Goal: Information Seeking & Learning: Compare options

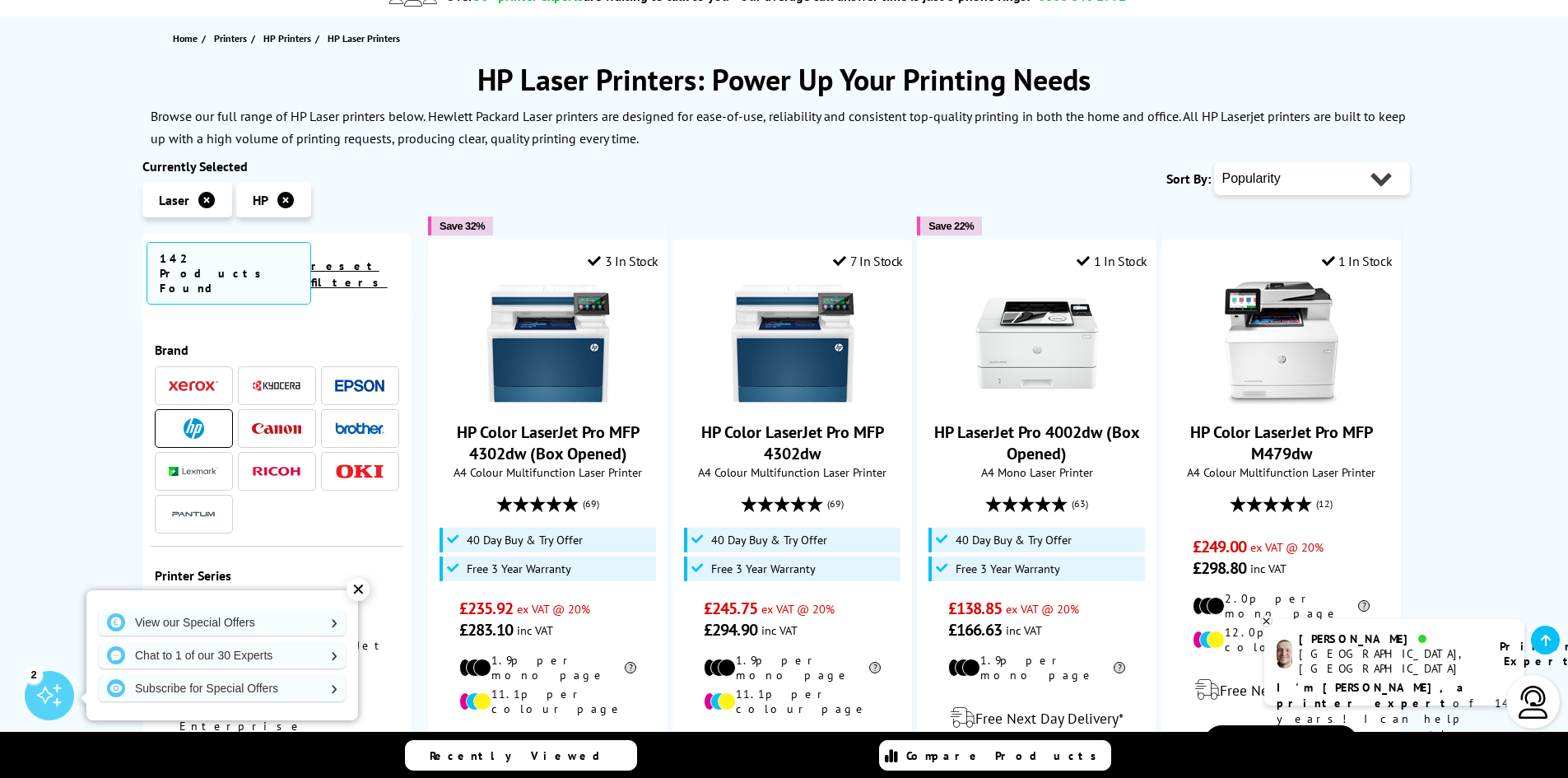
scroll to position [247, 0]
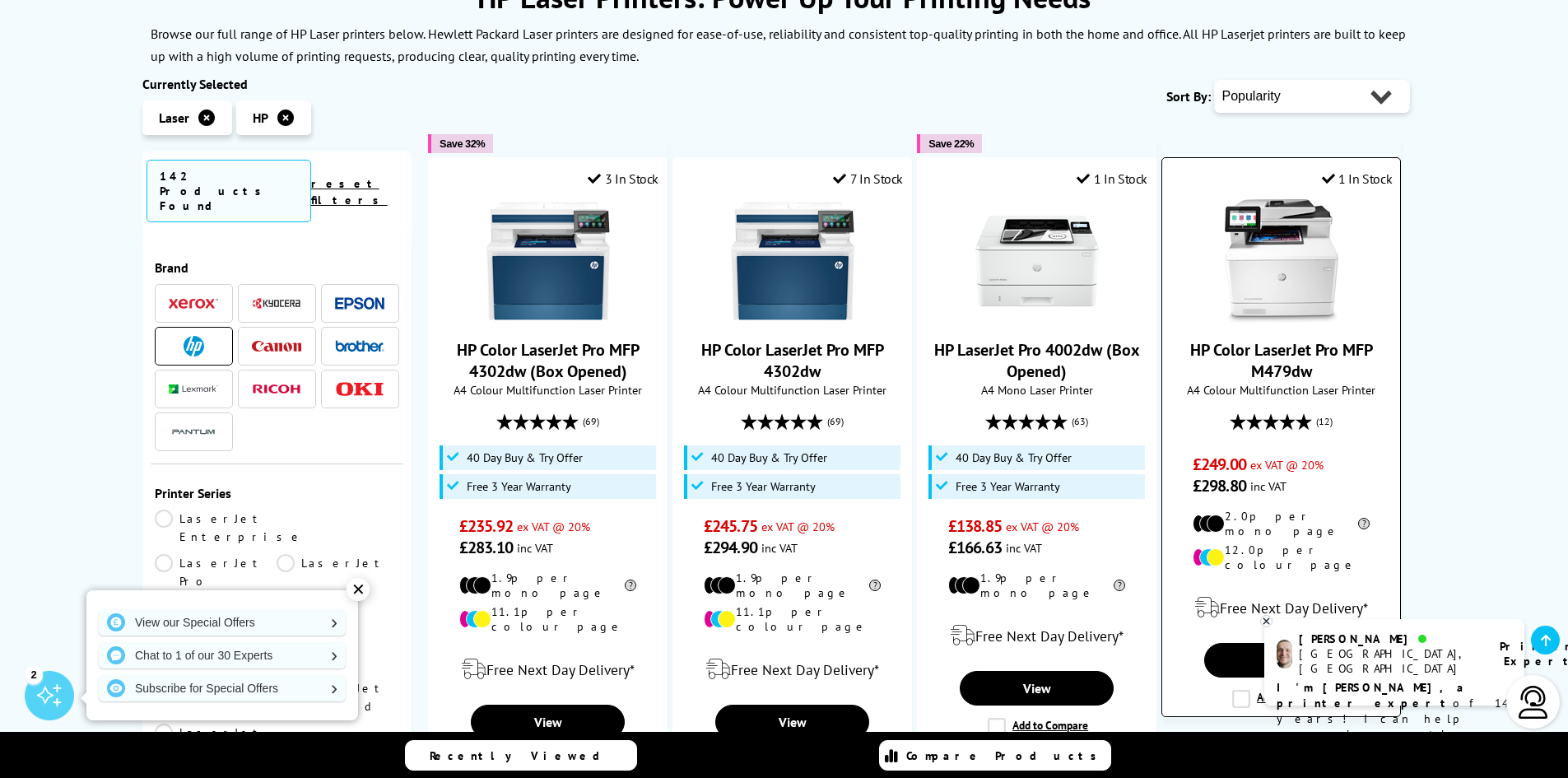
click at [1254, 263] on img at bounding box center [1282, 261] width 124 height 124
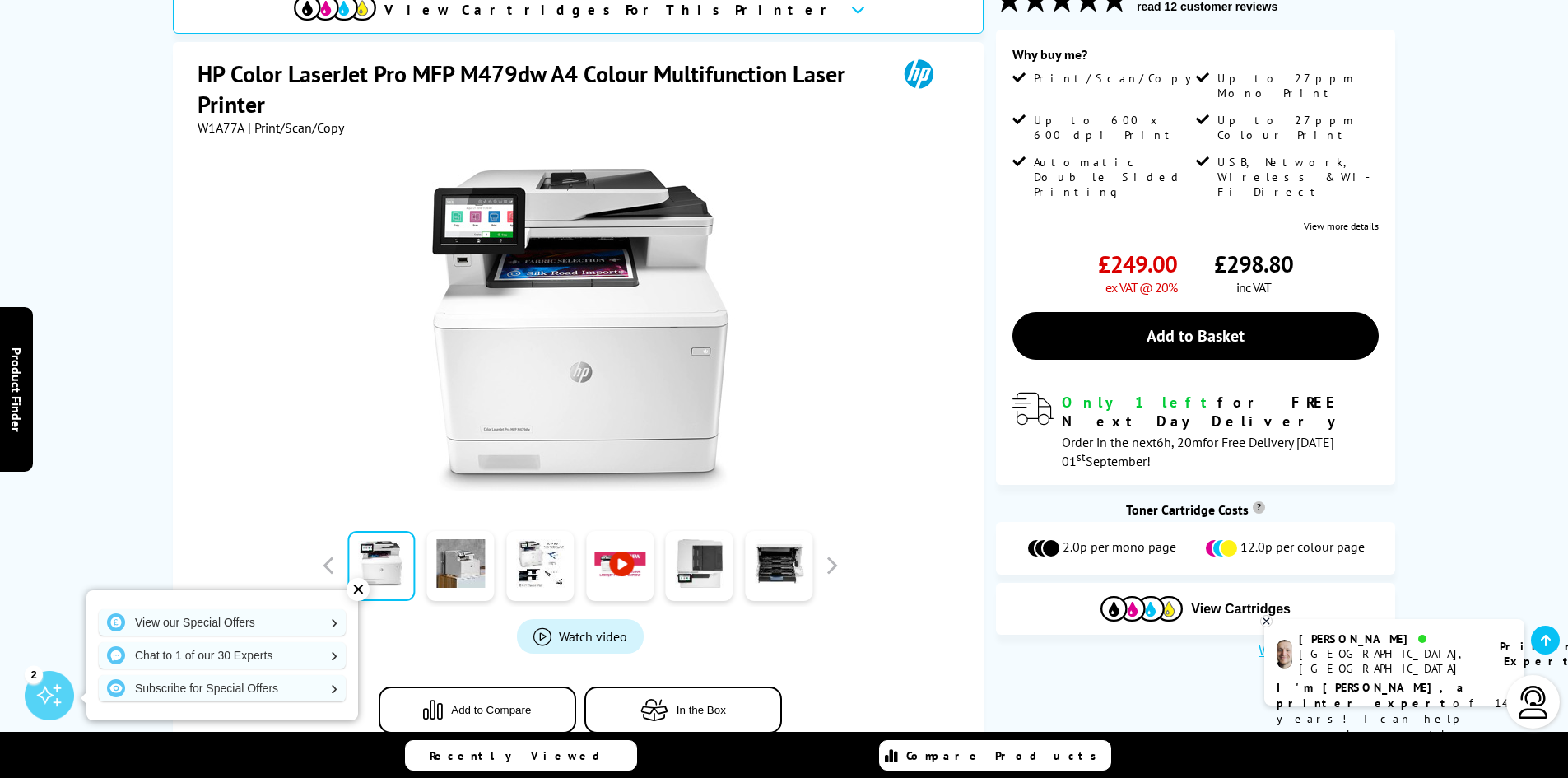
scroll to position [329, 0]
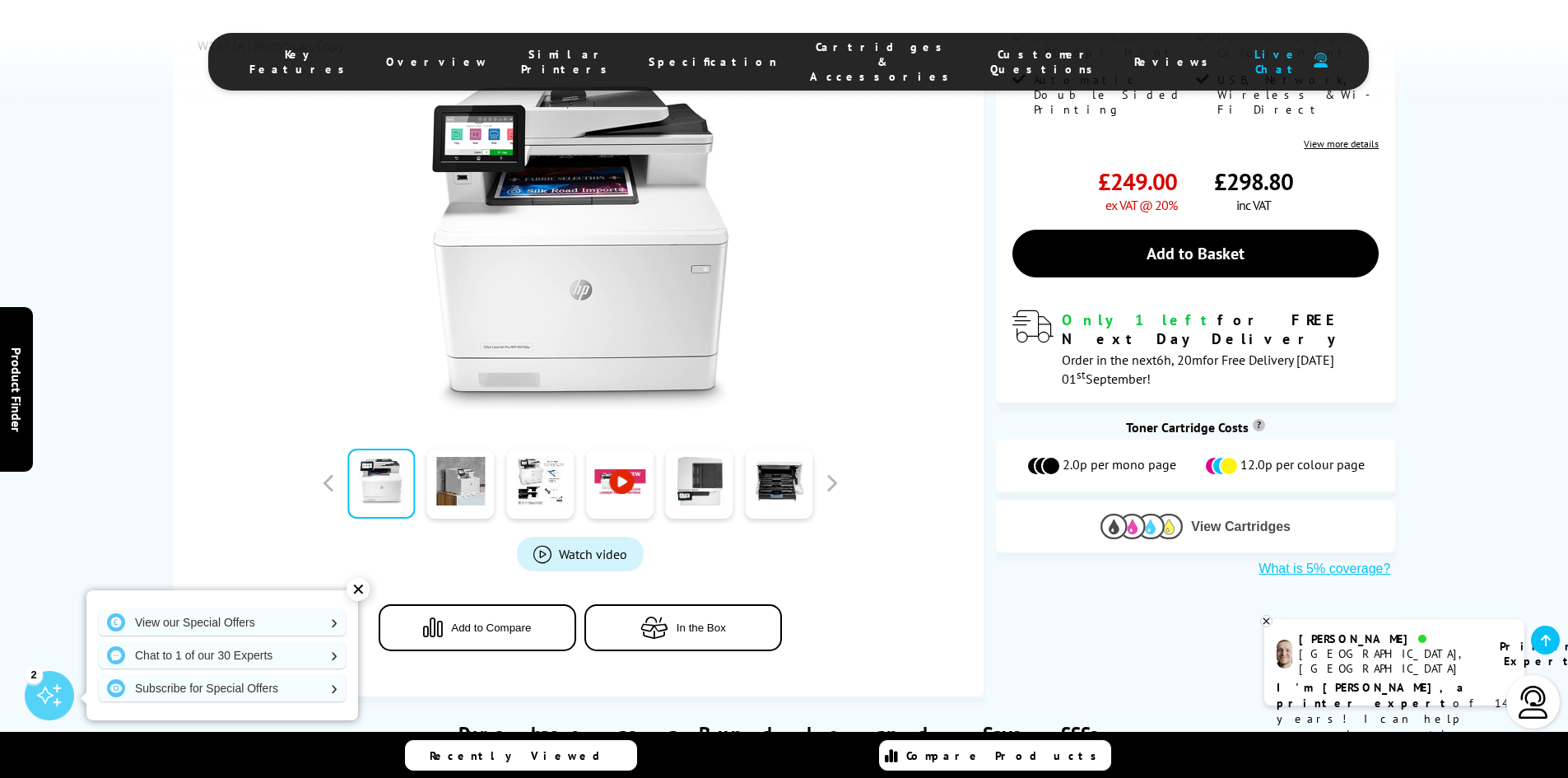
click at [1203, 519] on span "View Cartridges" at bounding box center [1241, 526] width 100 height 15
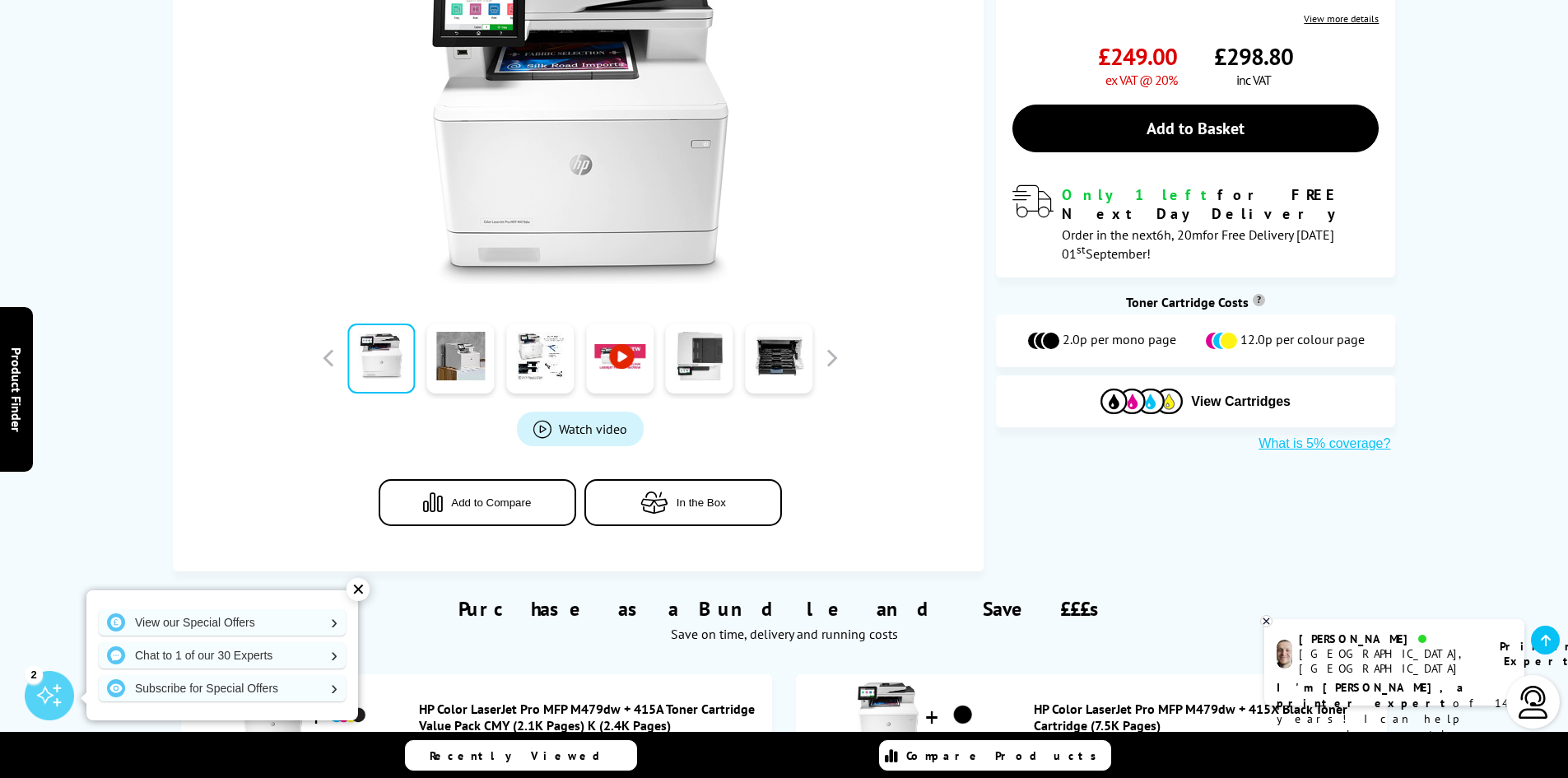
scroll to position [126, 0]
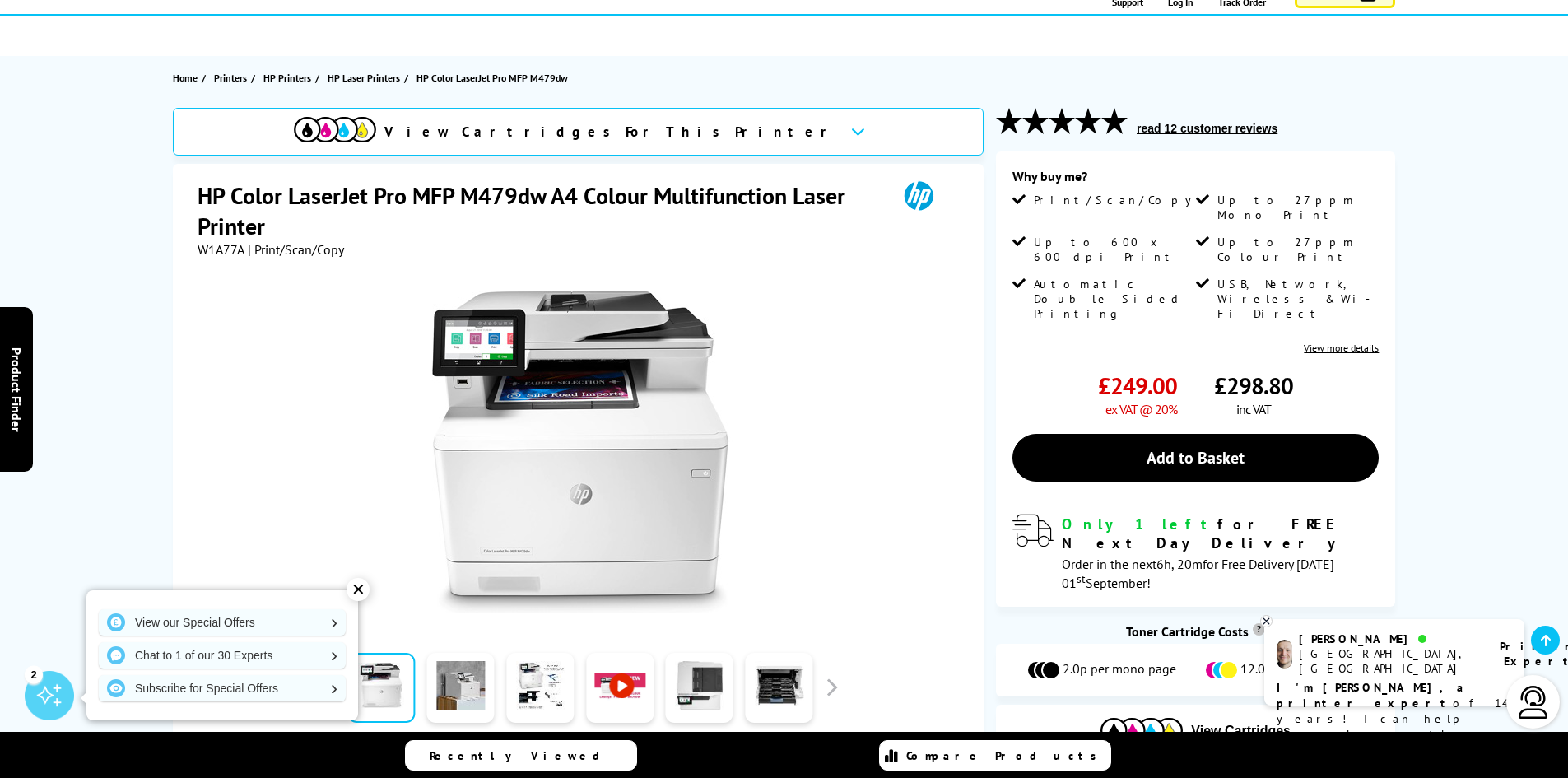
click at [726, 137] on div "View Cartridges For This Printer" at bounding box center [578, 132] width 811 height 48
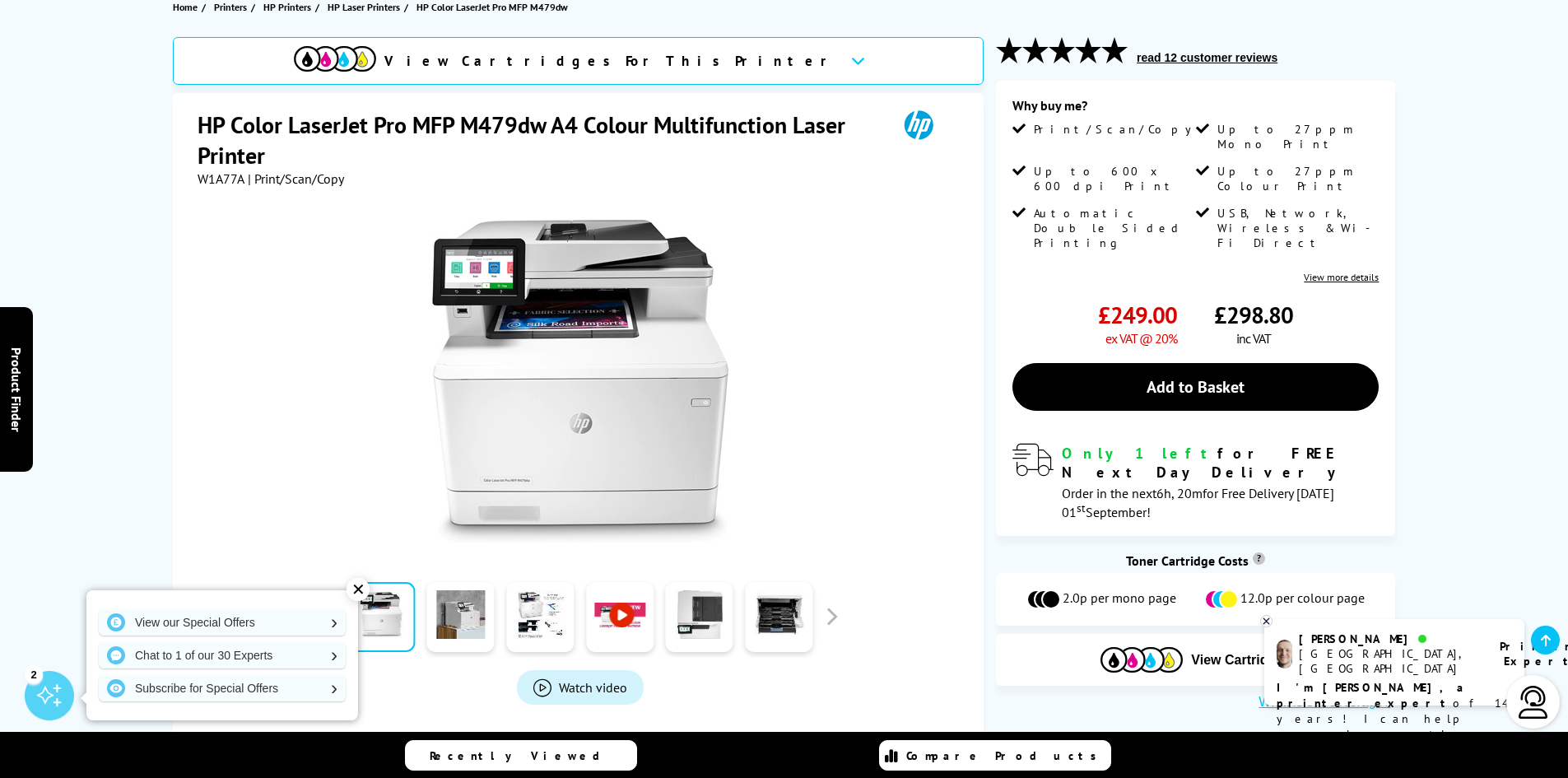
scroll to position [113, 0]
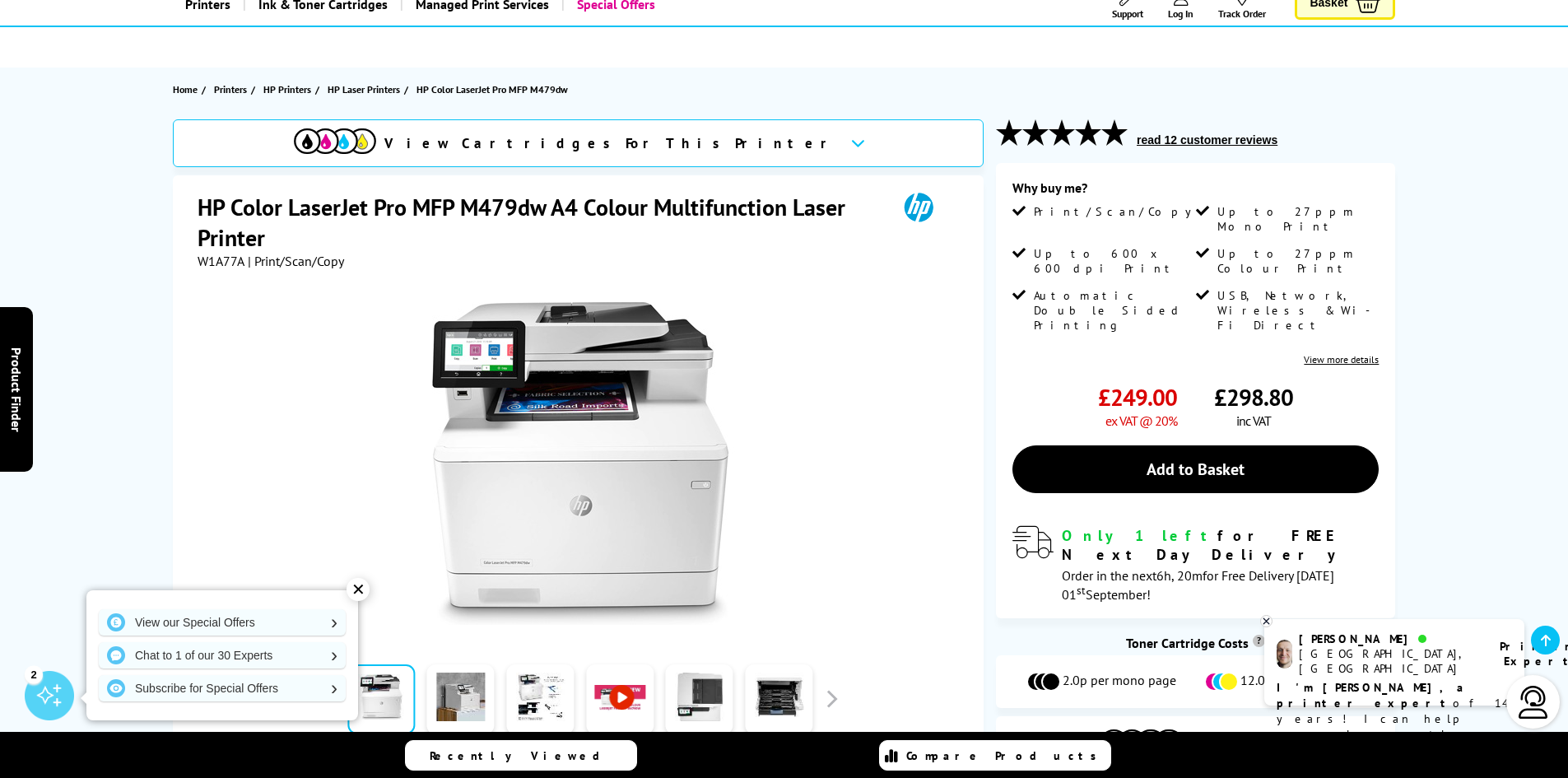
click at [1350, 353] on link "View more details" at bounding box center [1342, 359] width 75 height 12
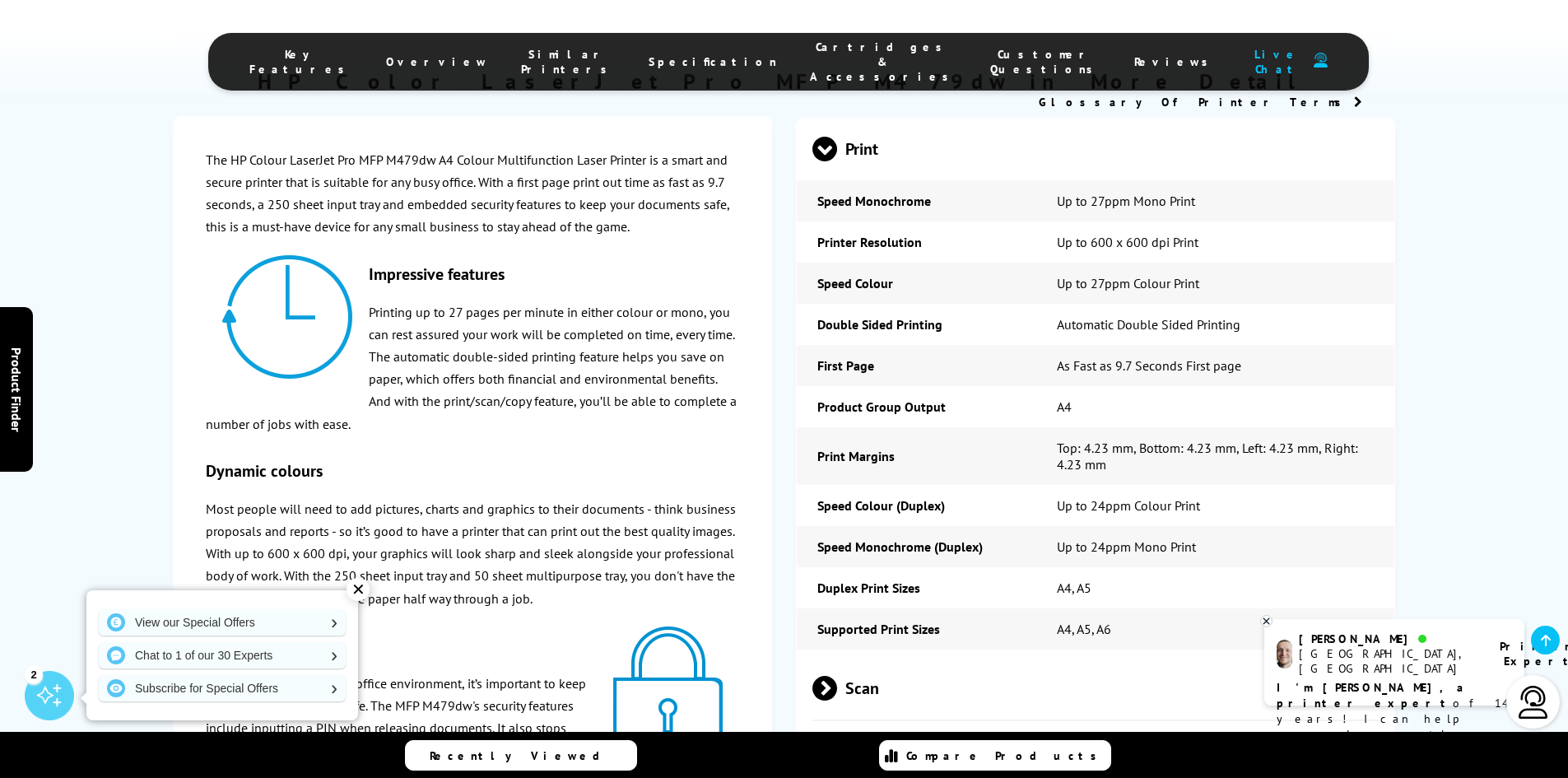
scroll to position [2480, 0]
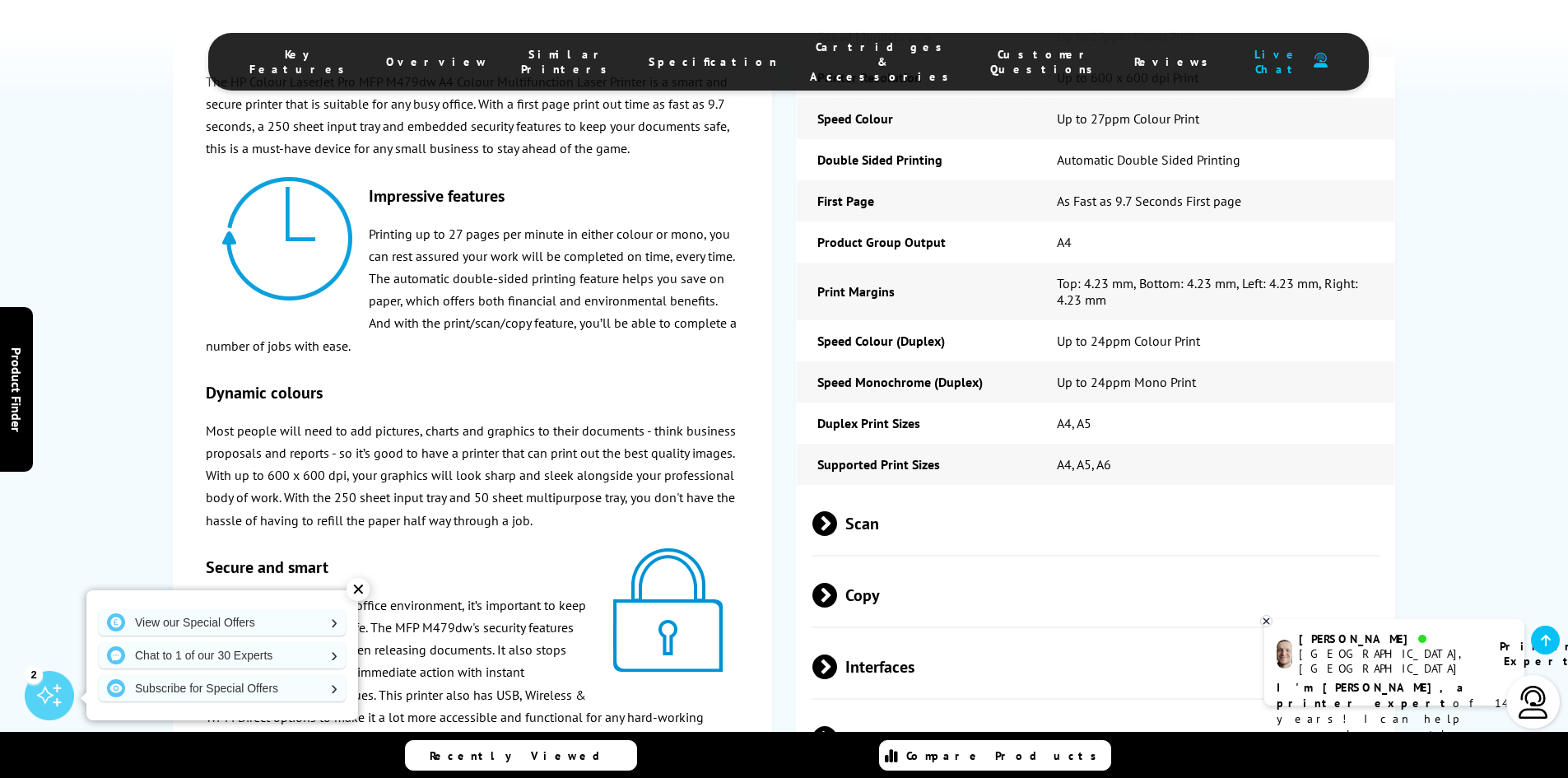
click at [838, 530] on span at bounding box center [838, 523] width 0 height 25
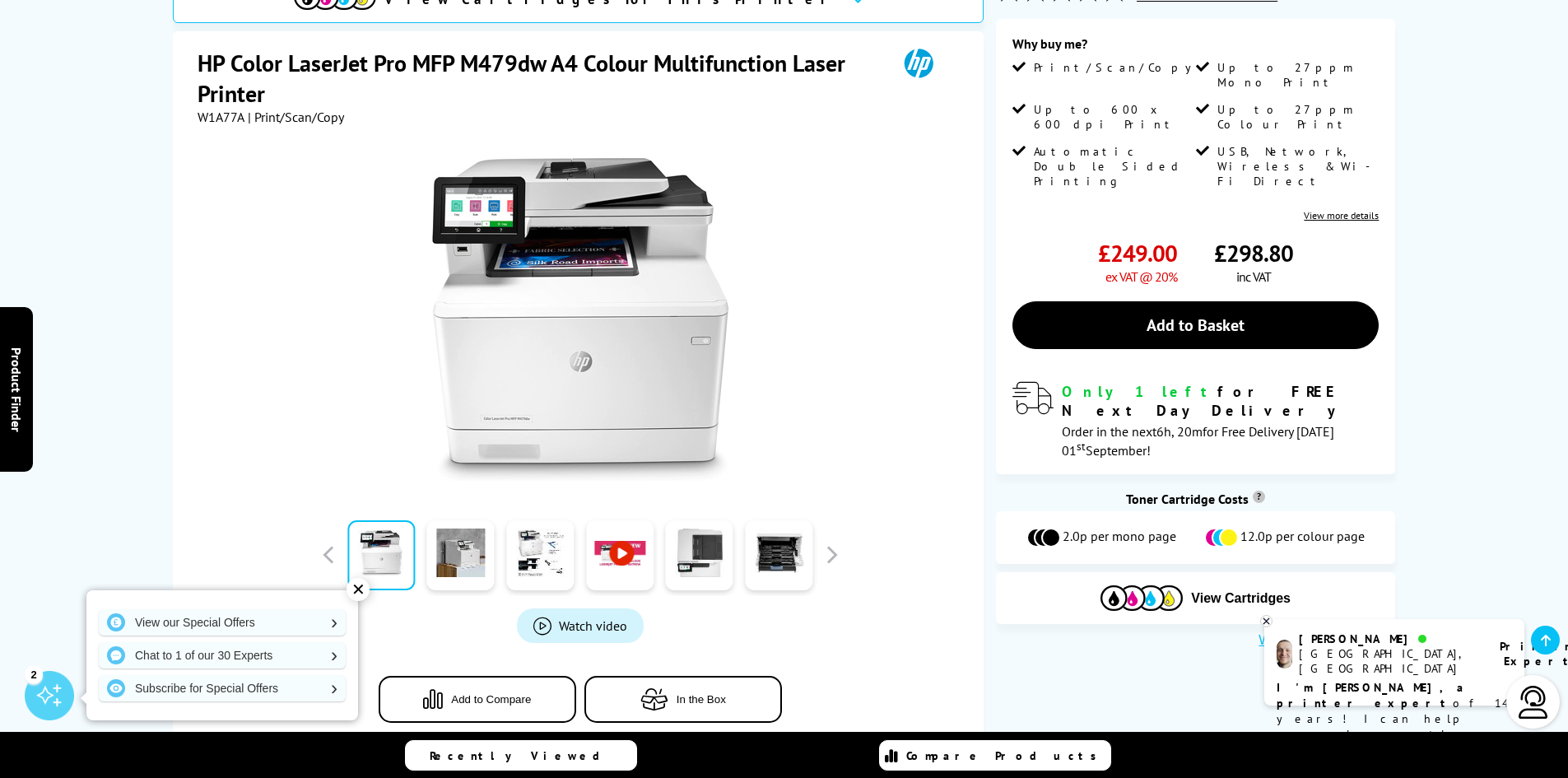
scroll to position [0, 0]
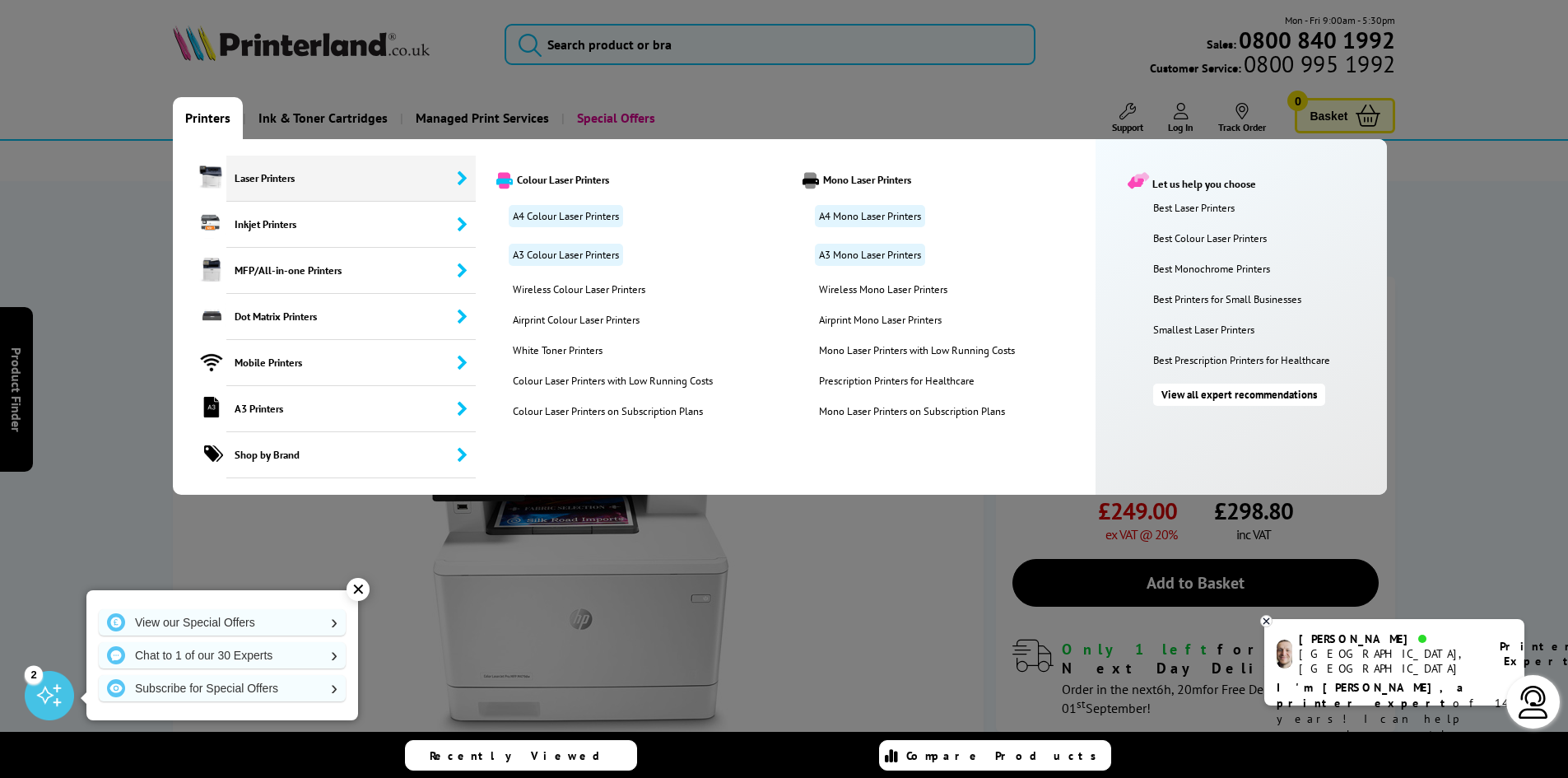
click at [240, 173] on span "Laser Printers" at bounding box center [351, 179] width 250 height 46
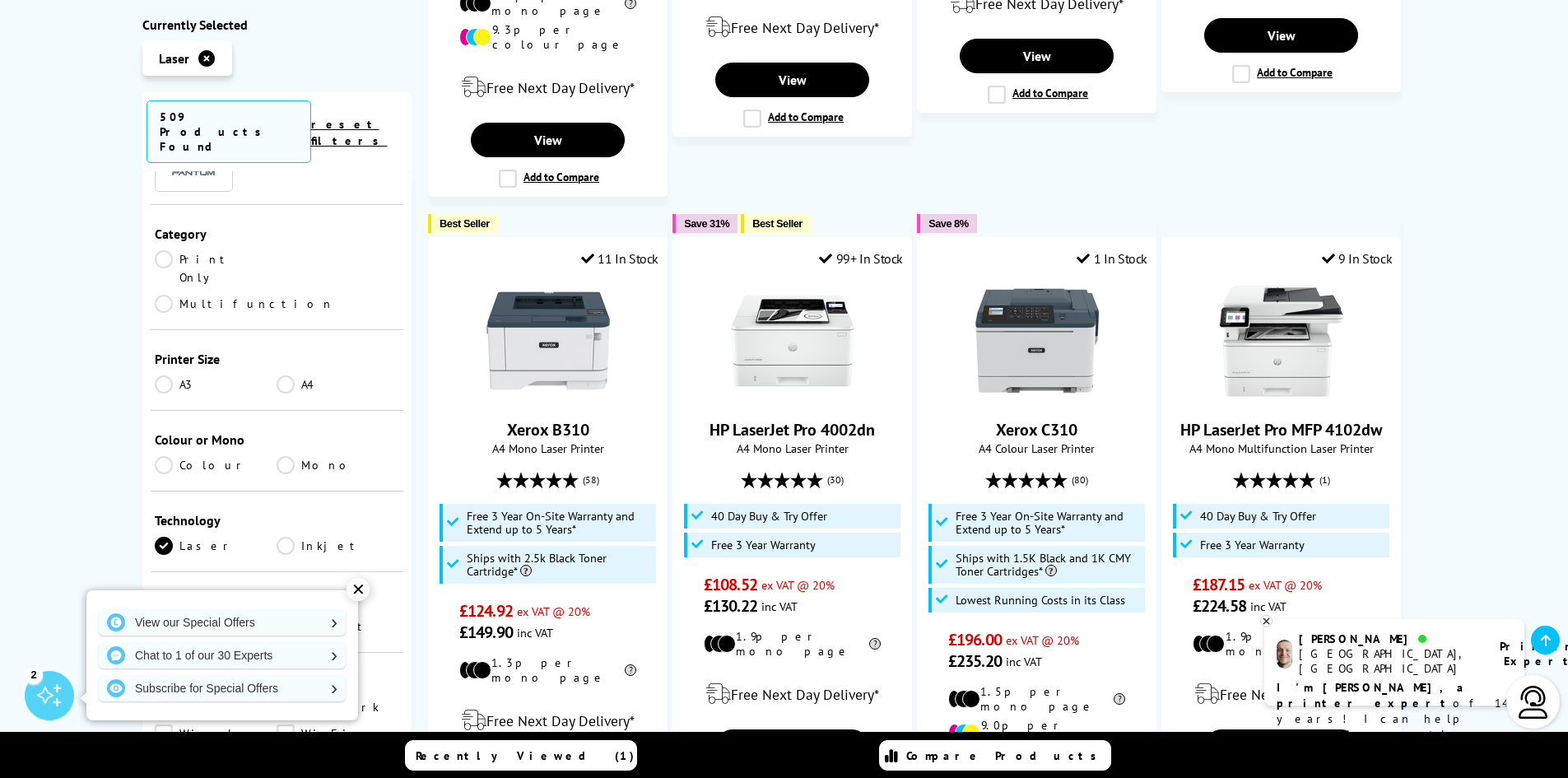
scroll to position [118, 0]
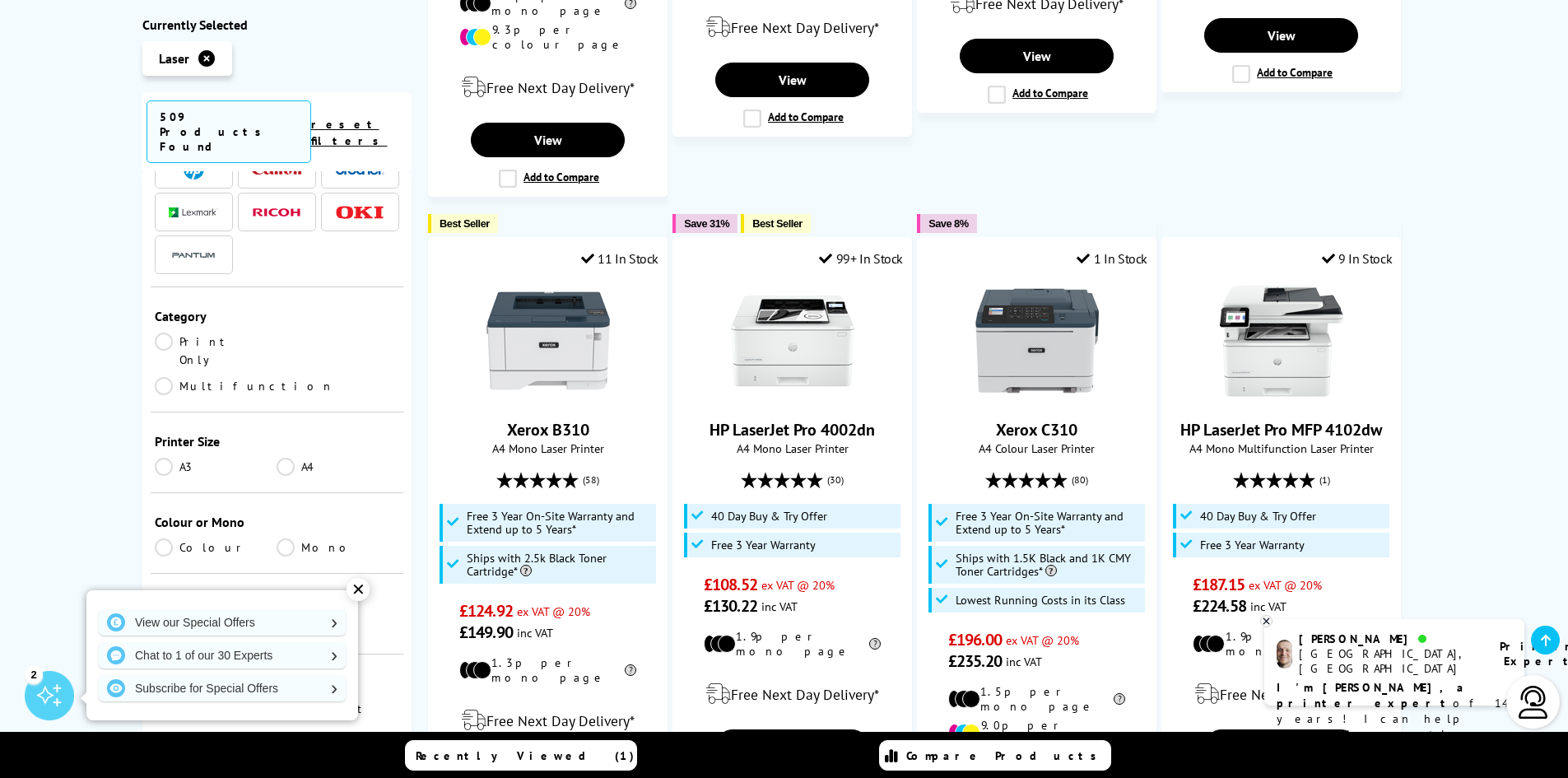
click at [209, 159] on span at bounding box center [194, 169] width 50 height 20
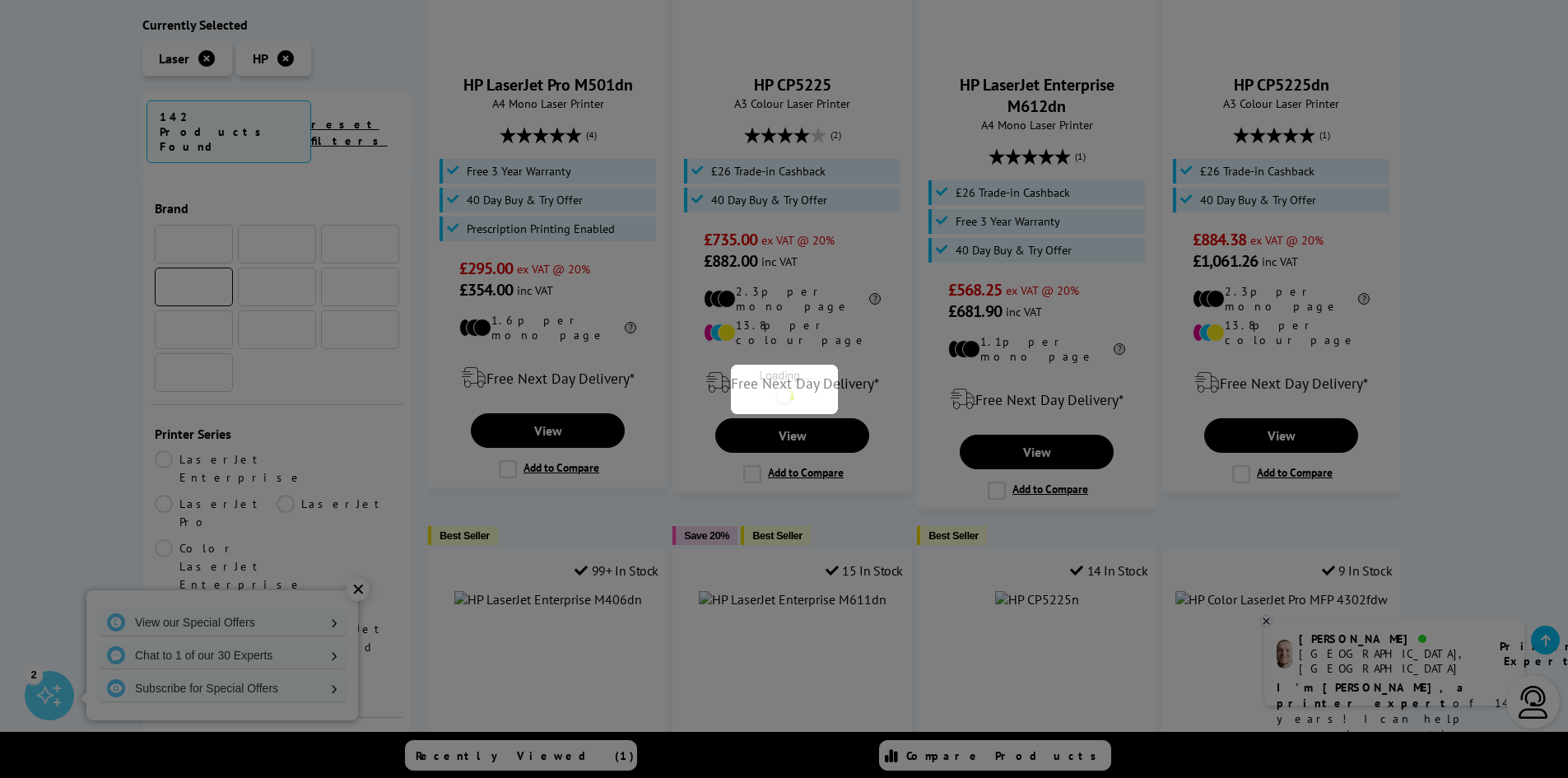
scroll to position [118, 0]
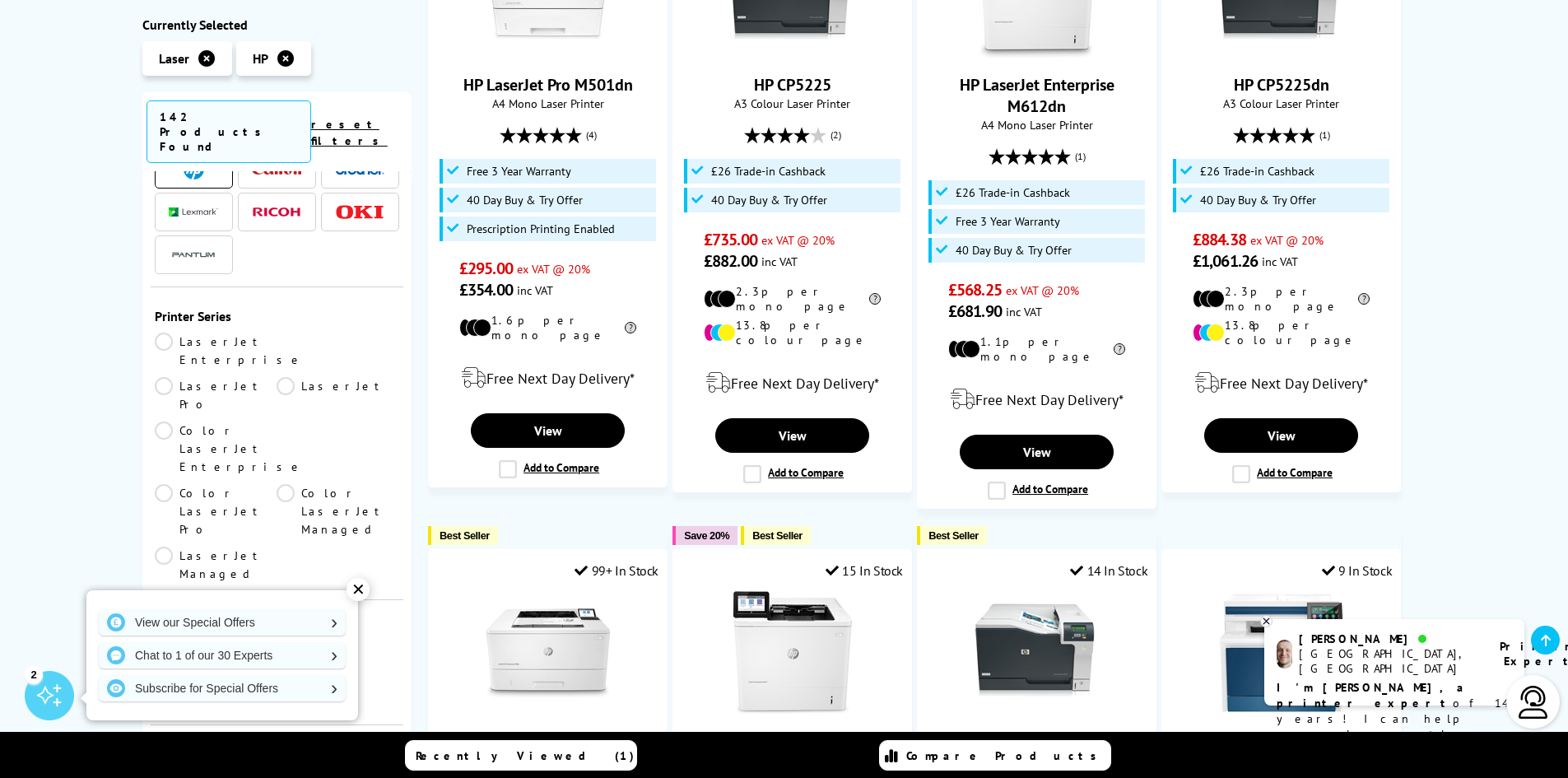
click at [277, 377] on link "LaserJet" at bounding box center [338, 394] width 123 height 36
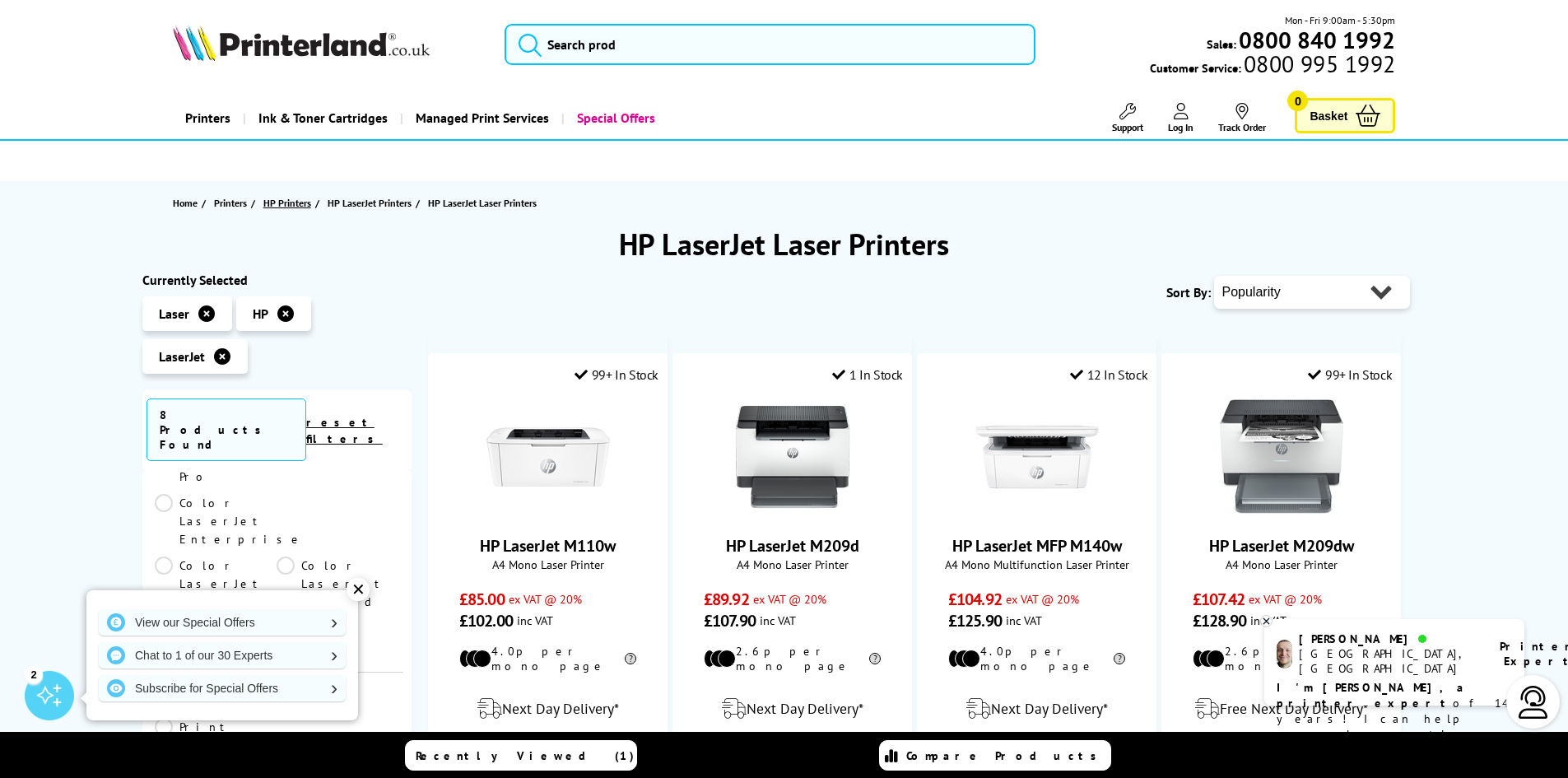
click at [279, 206] on span "HP Printers" at bounding box center [287, 203] width 48 height 18
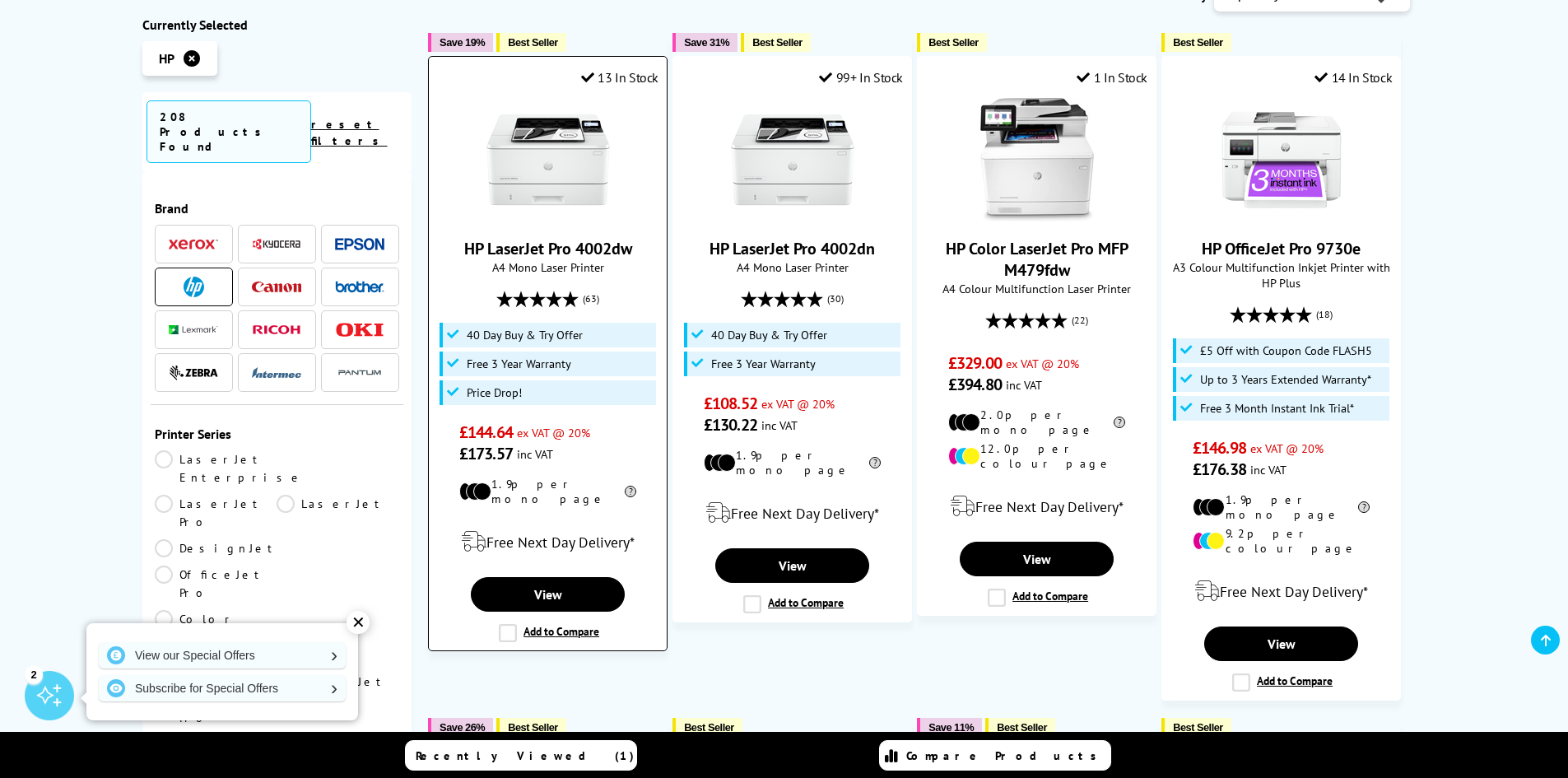
scroll to position [494, 0]
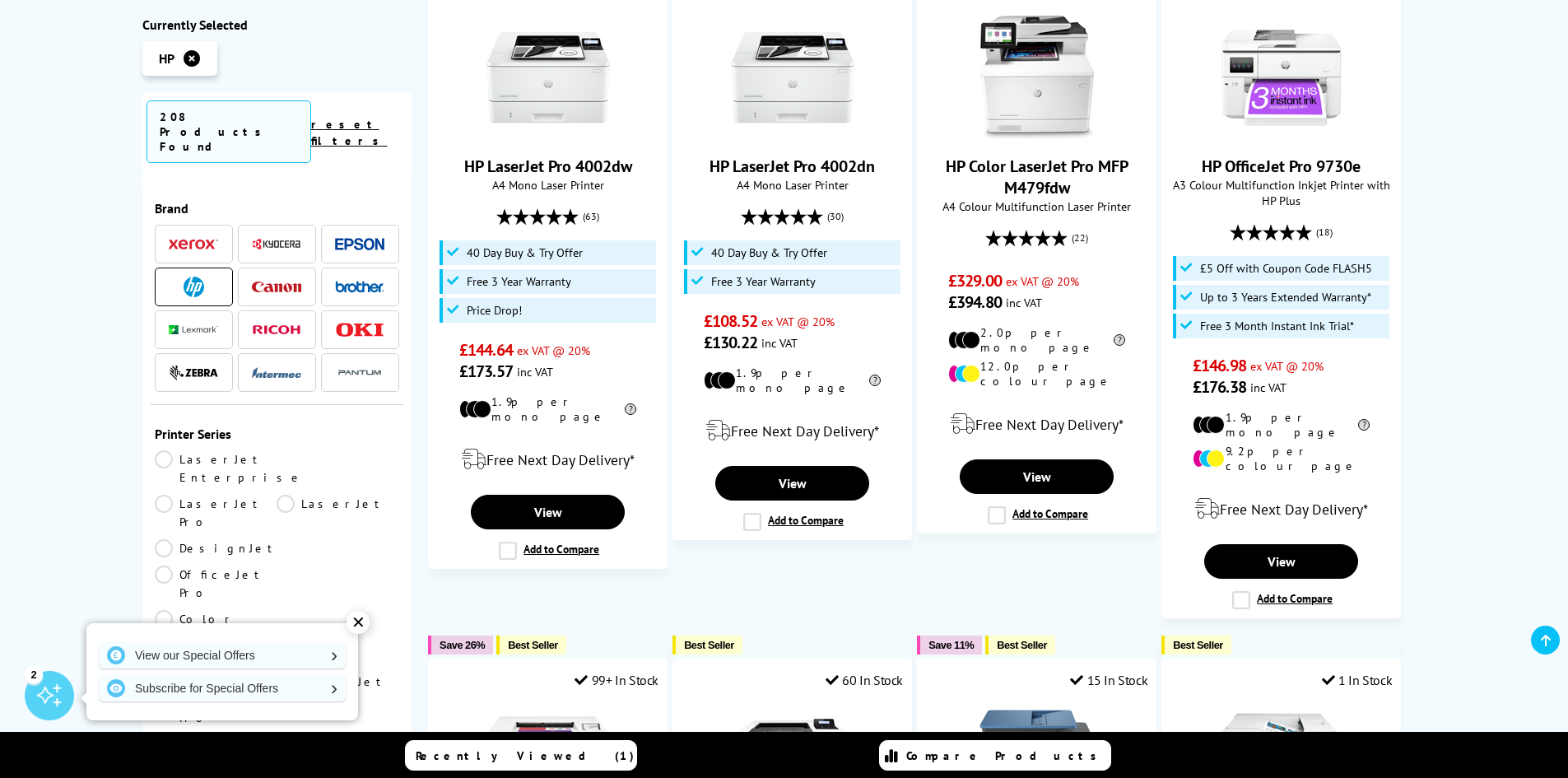
click at [277, 495] on link "LaserJet" at bounding box center [338, 513] width 123 height 36
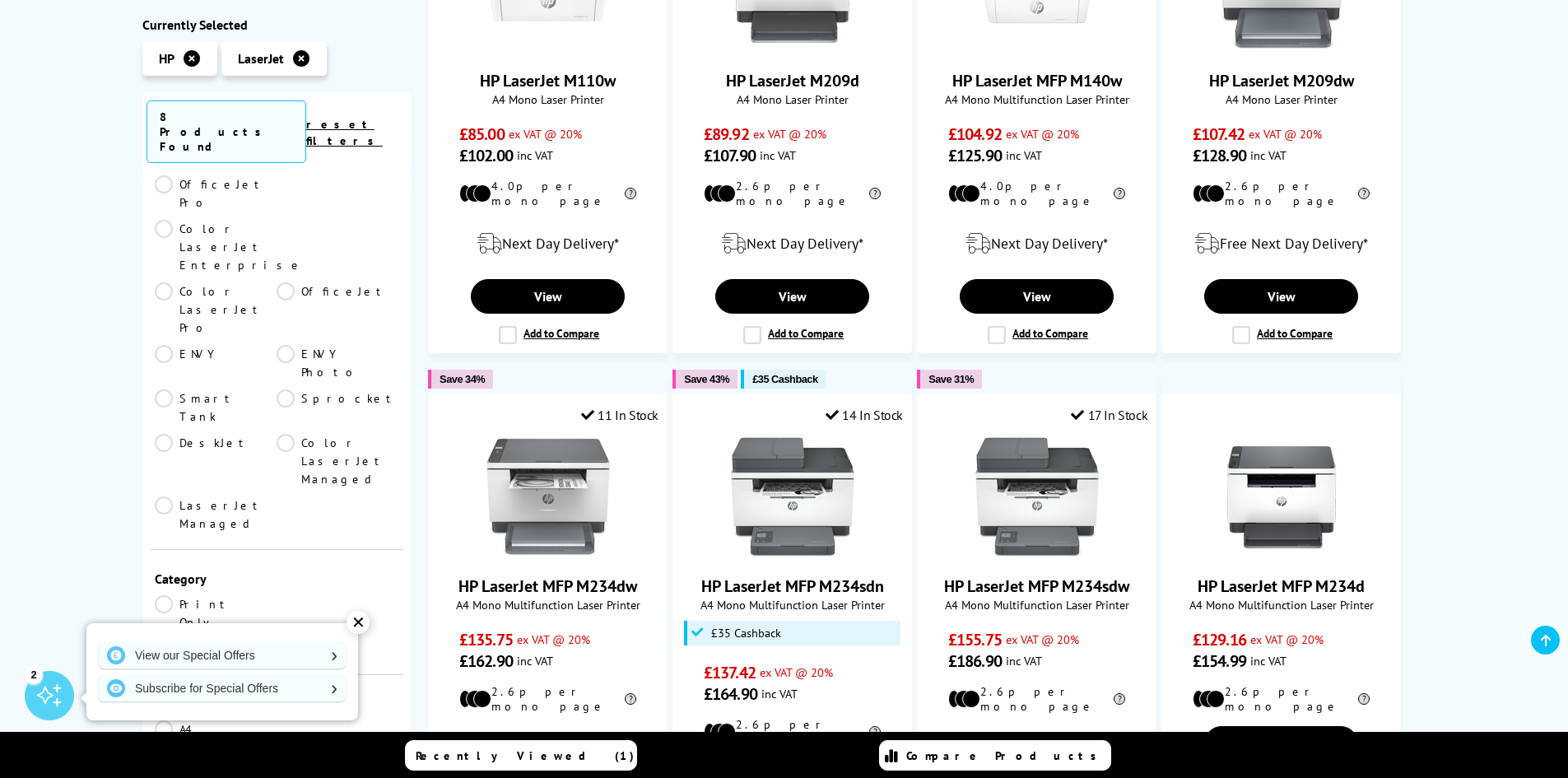
scroll to position [247, 0]
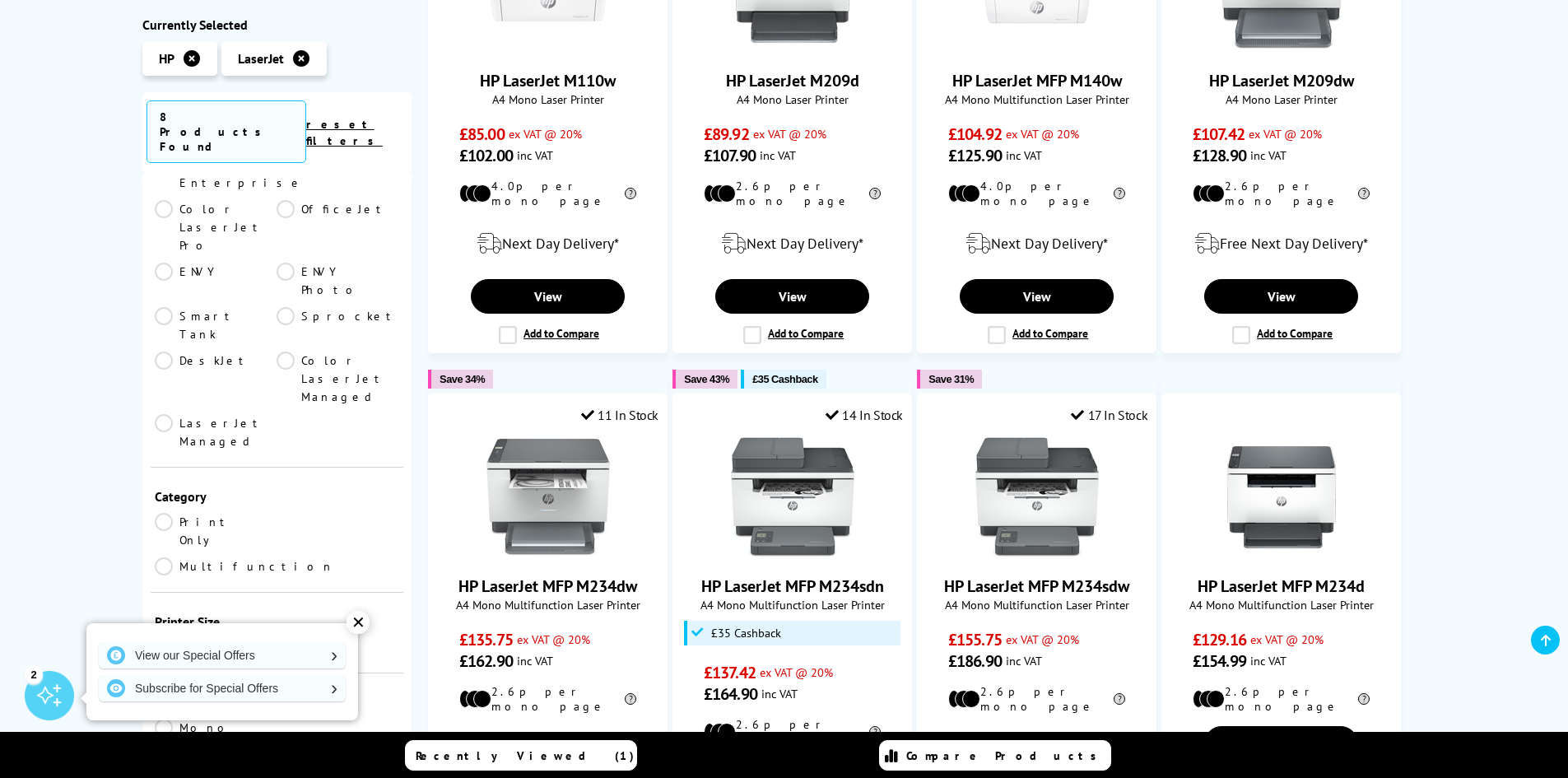
click at [284, 557] on link "Multifunction" at bounding box center [244, 566] width 180 height 18
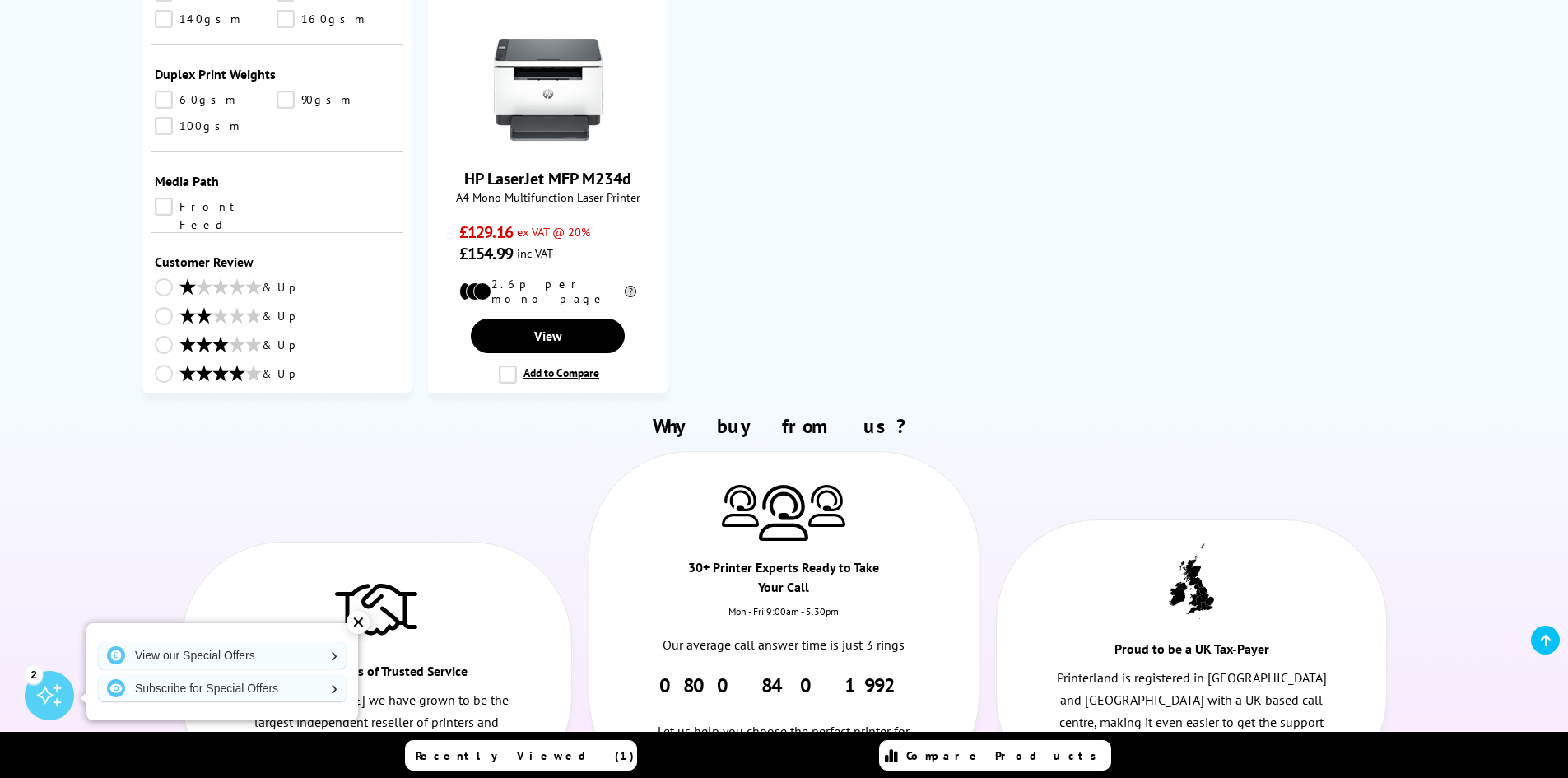
scroll to position [741, 0]
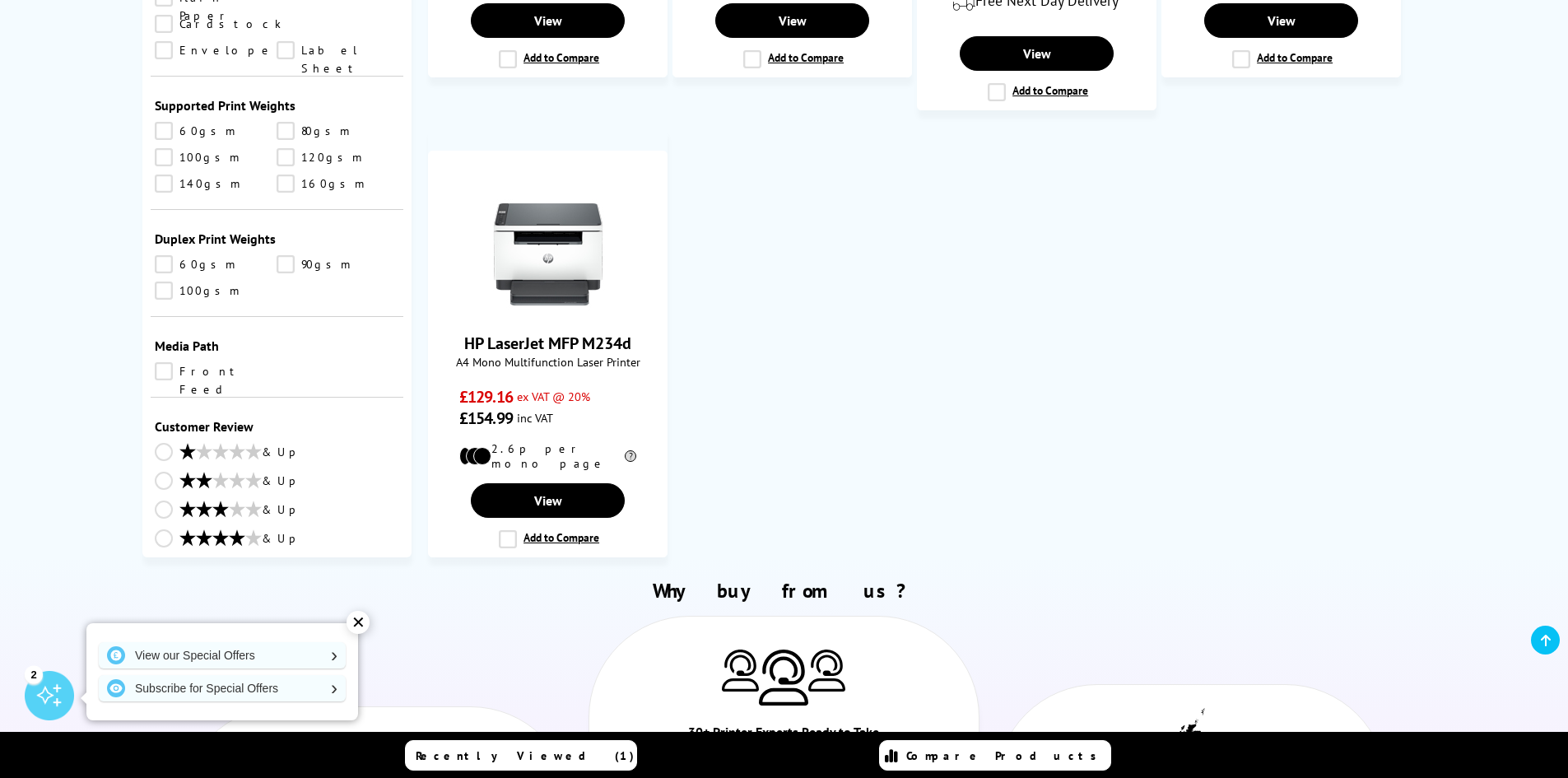
click at [157, 530] on link "& Up" at bounding box center [277, 539] width 245 height 20
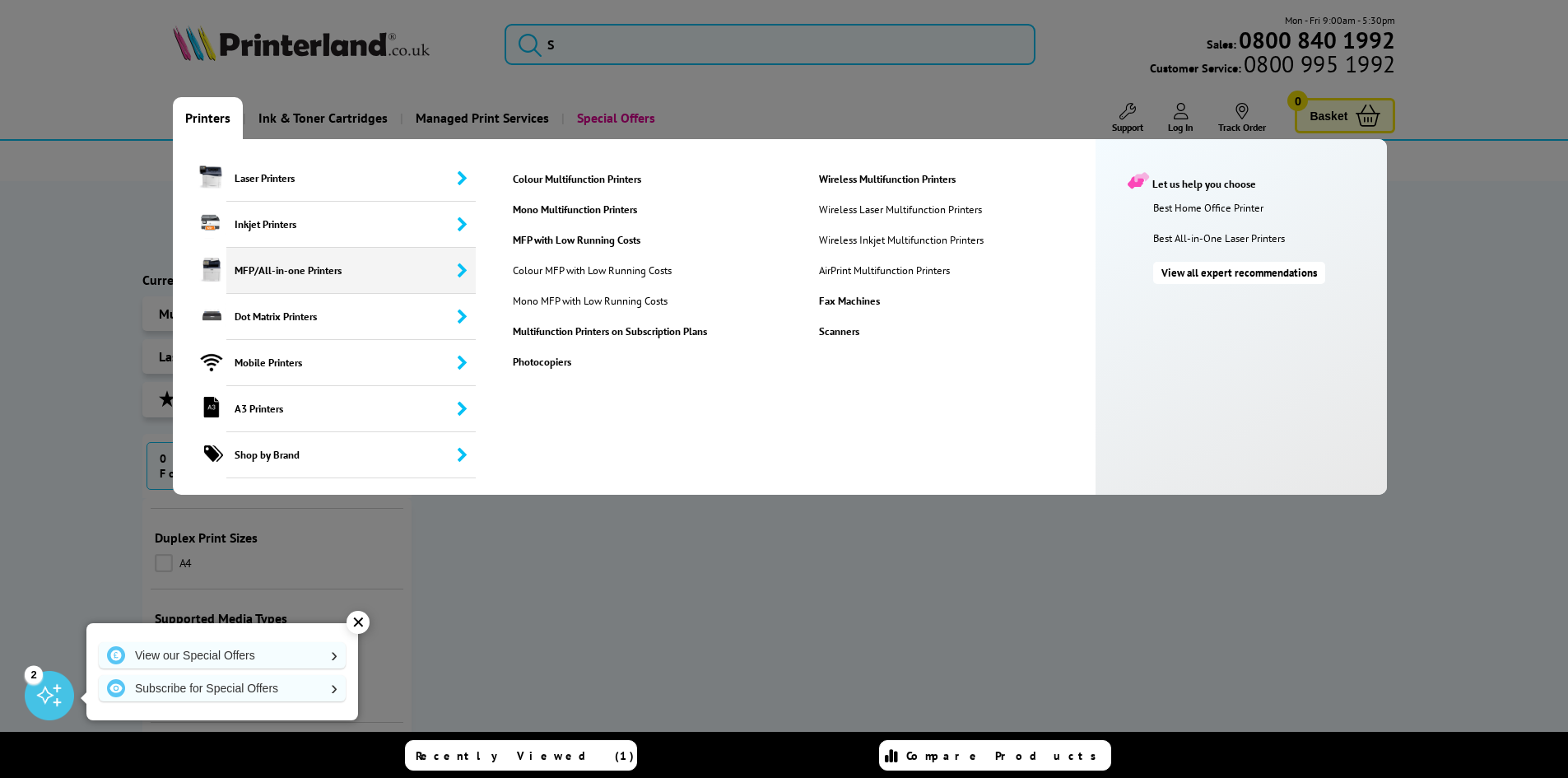
click at [264, 266] on span "MFP/All-in-one Printers" at bounding box center [351, 271] width 250 height 46
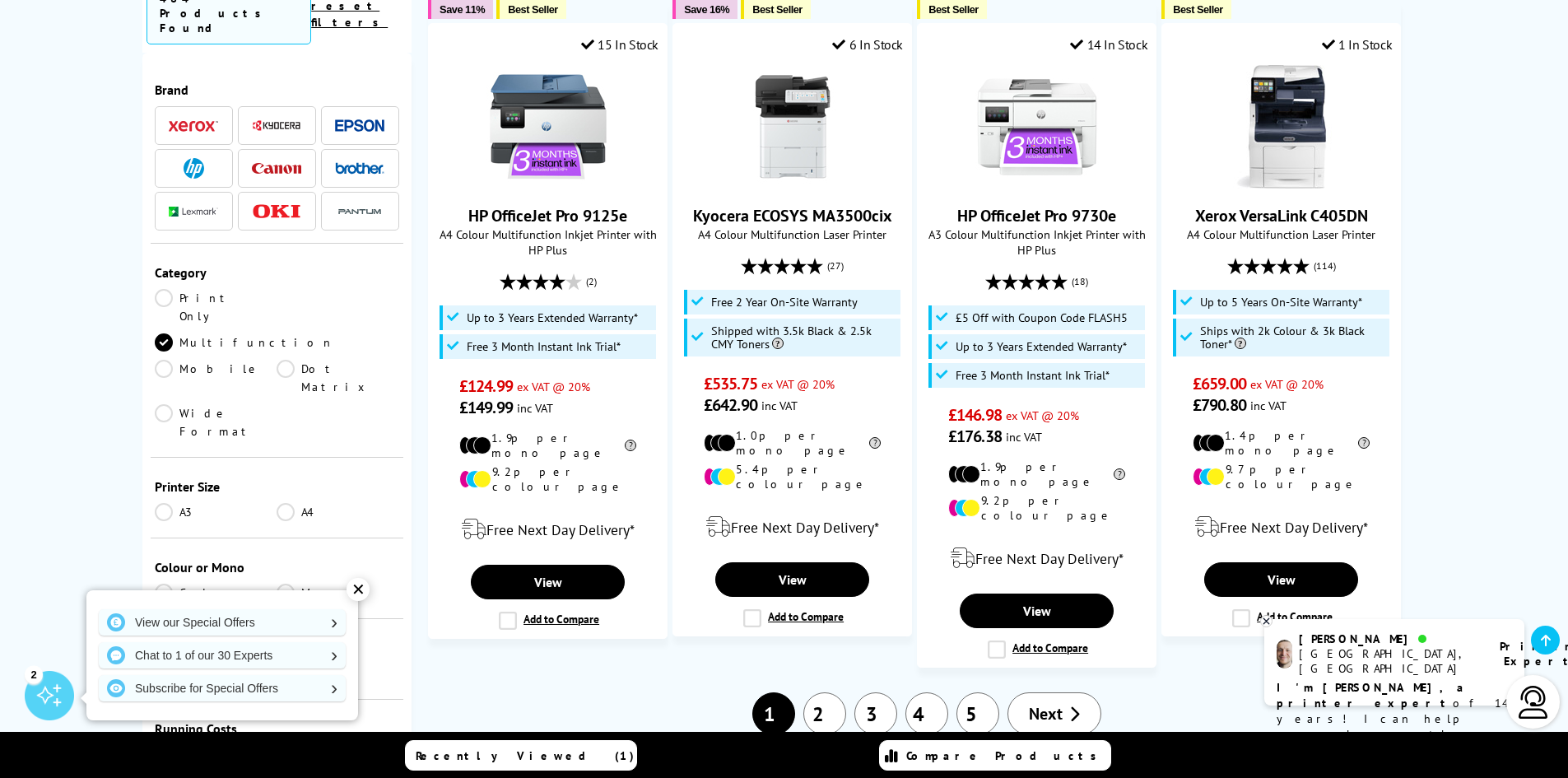
scroll to position [1728, 0]
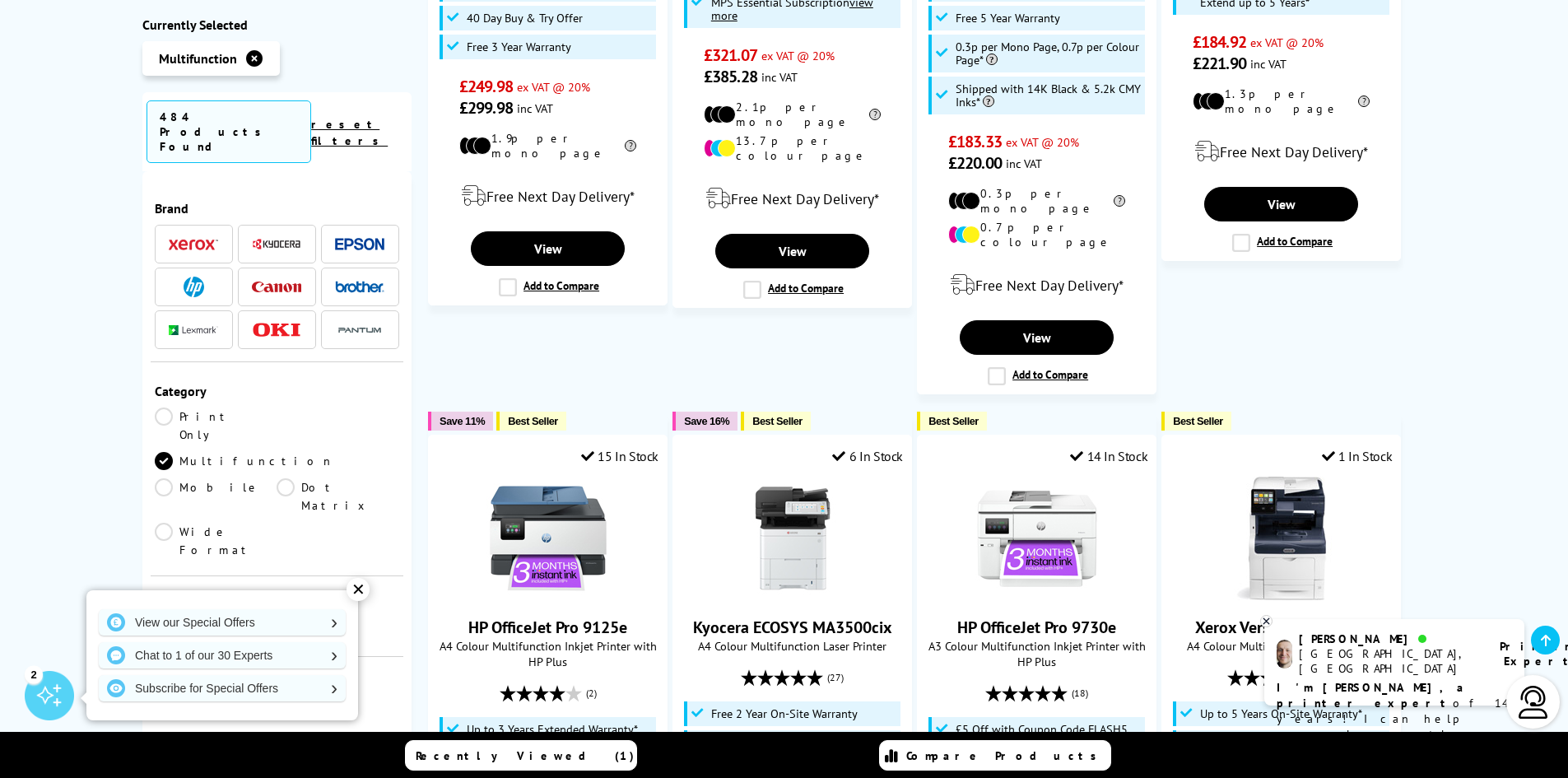
click at [190, 277] on img at bounding box center [194, 286] width 20 height 20
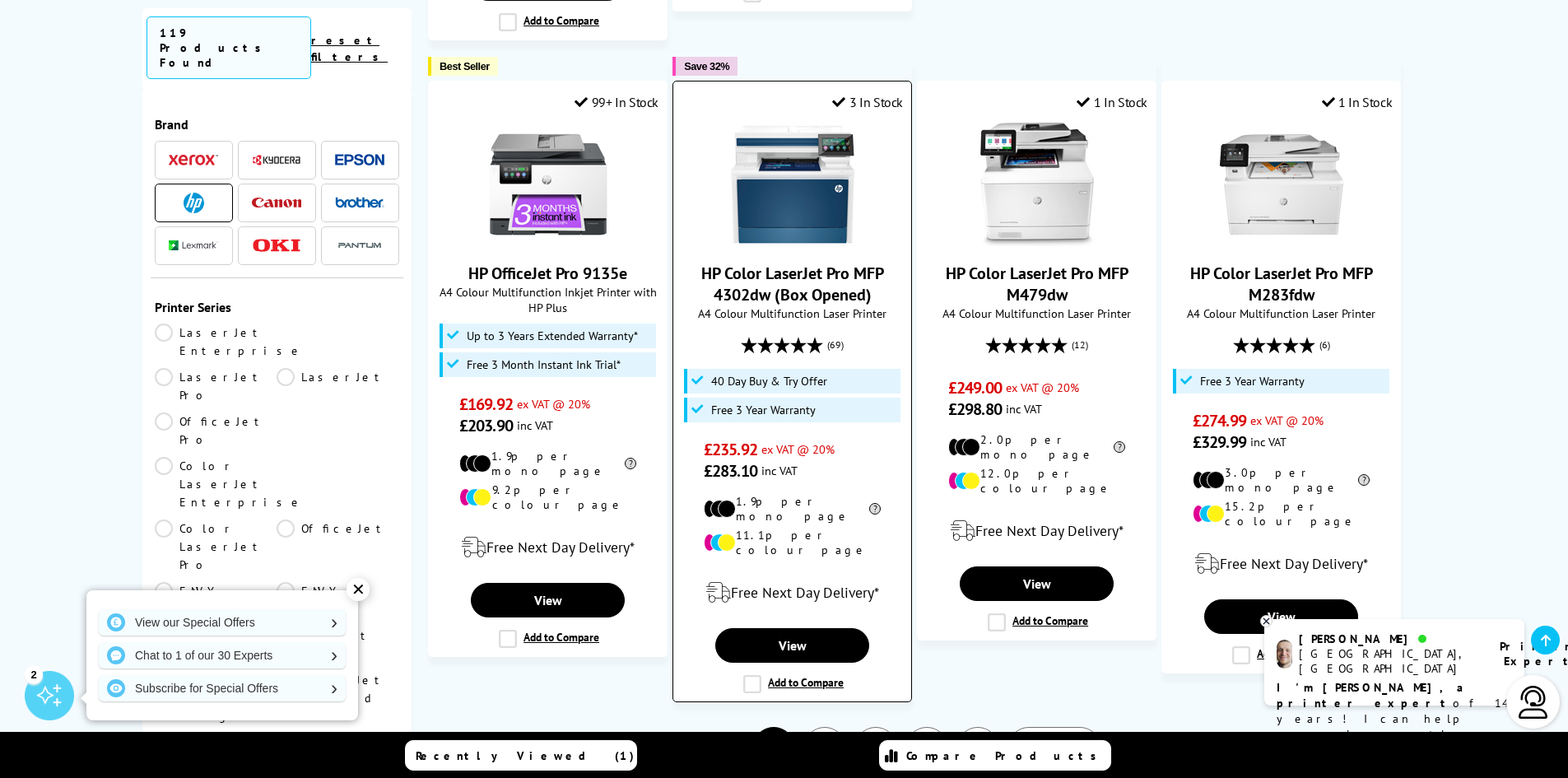
scroll to position [1975, 0]
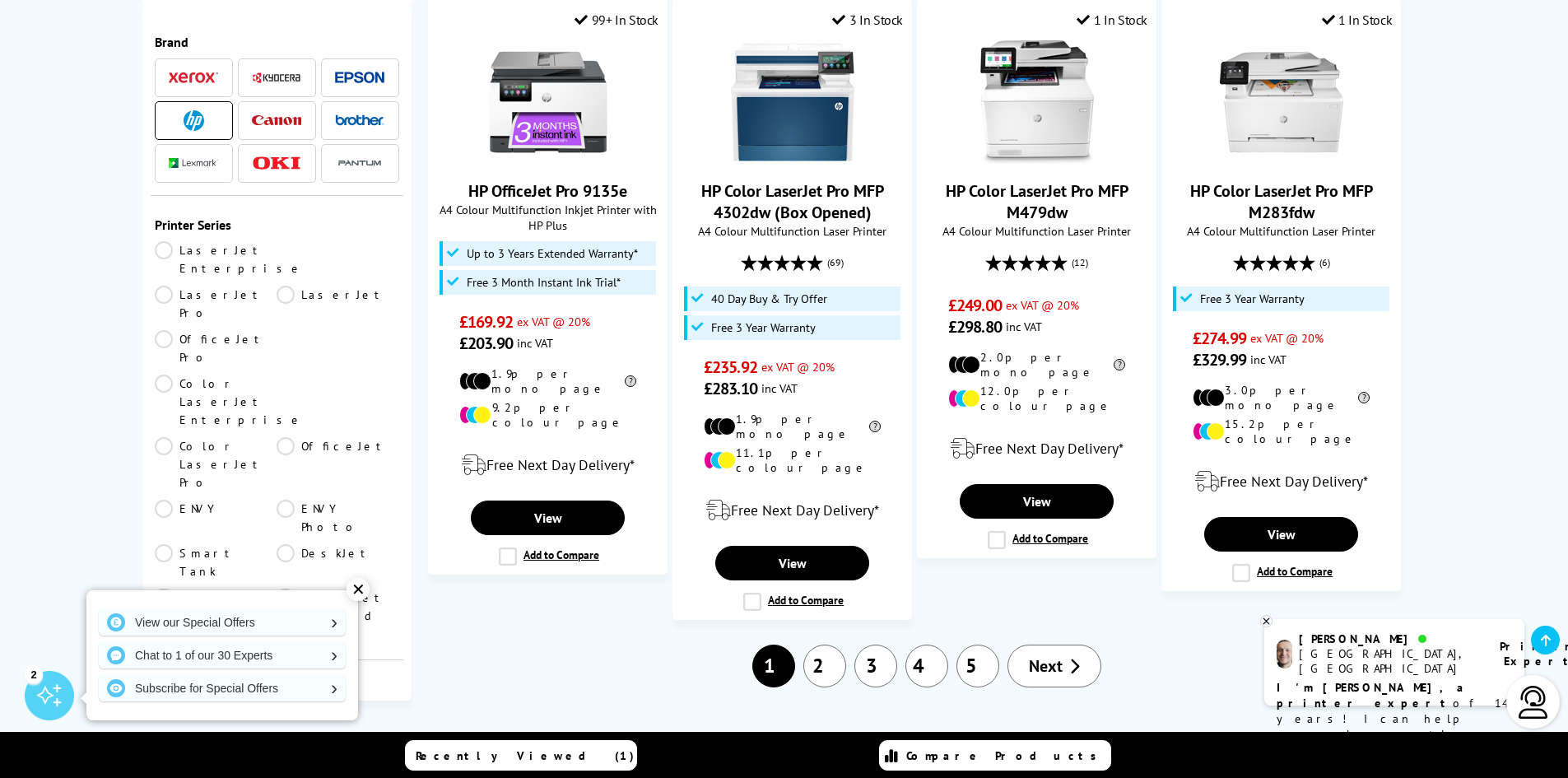
click at [816, 645] on link "2" at bounding box center [825, 666] width 42 height 42
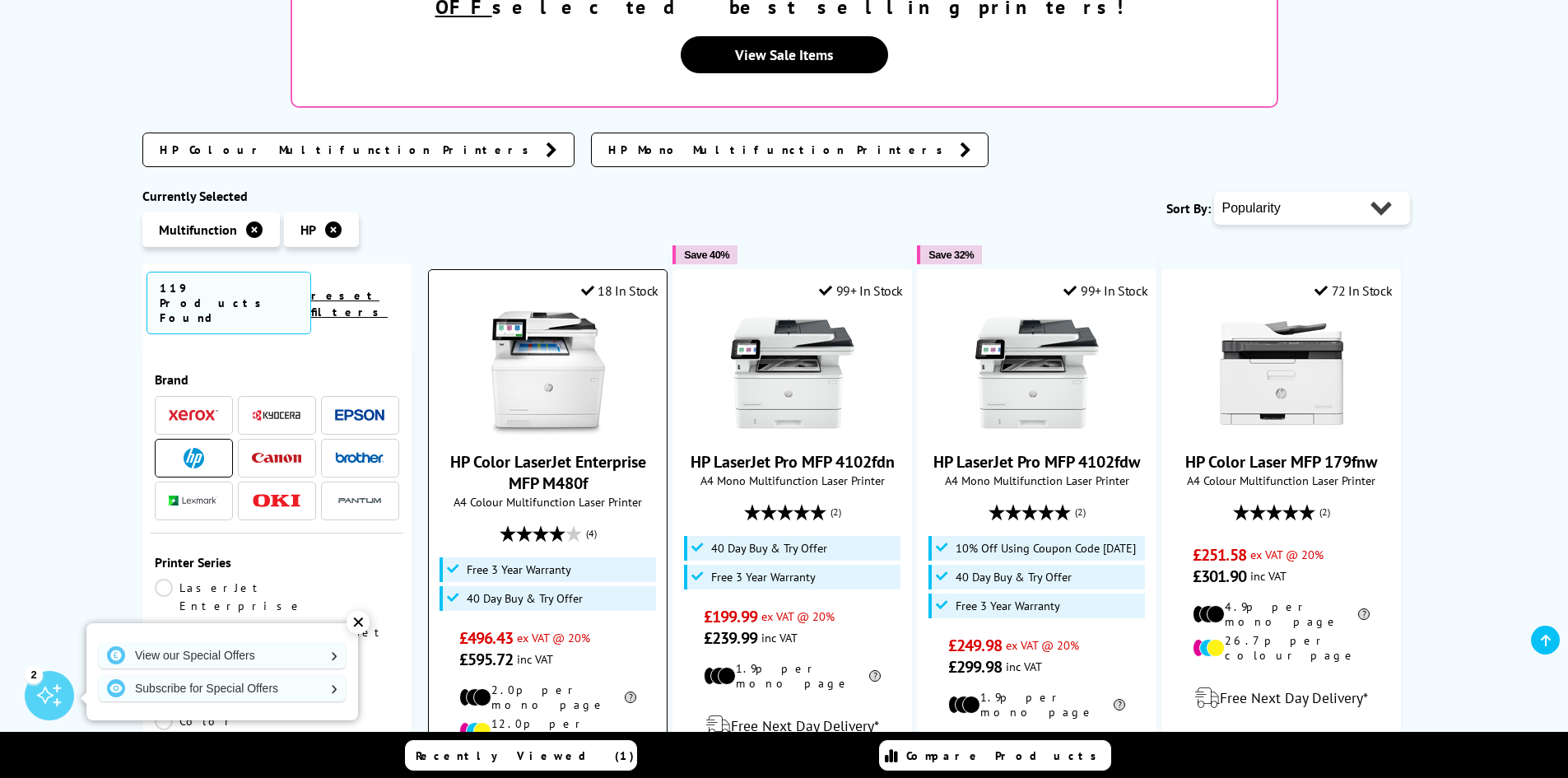
scroll to position [411, 0]
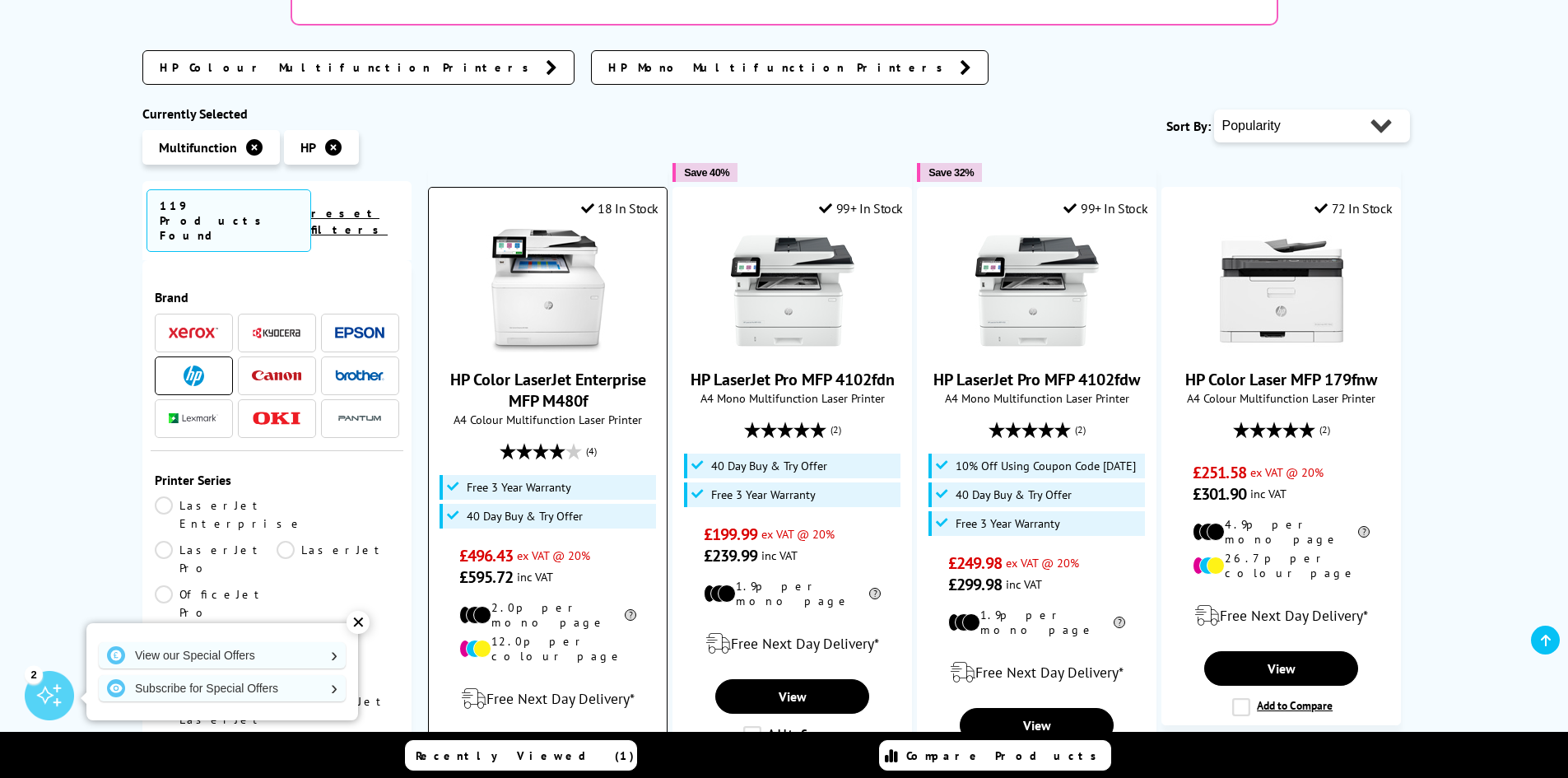
click at [555, 248] on img at bounding box center [548, 291] width 124 height 124
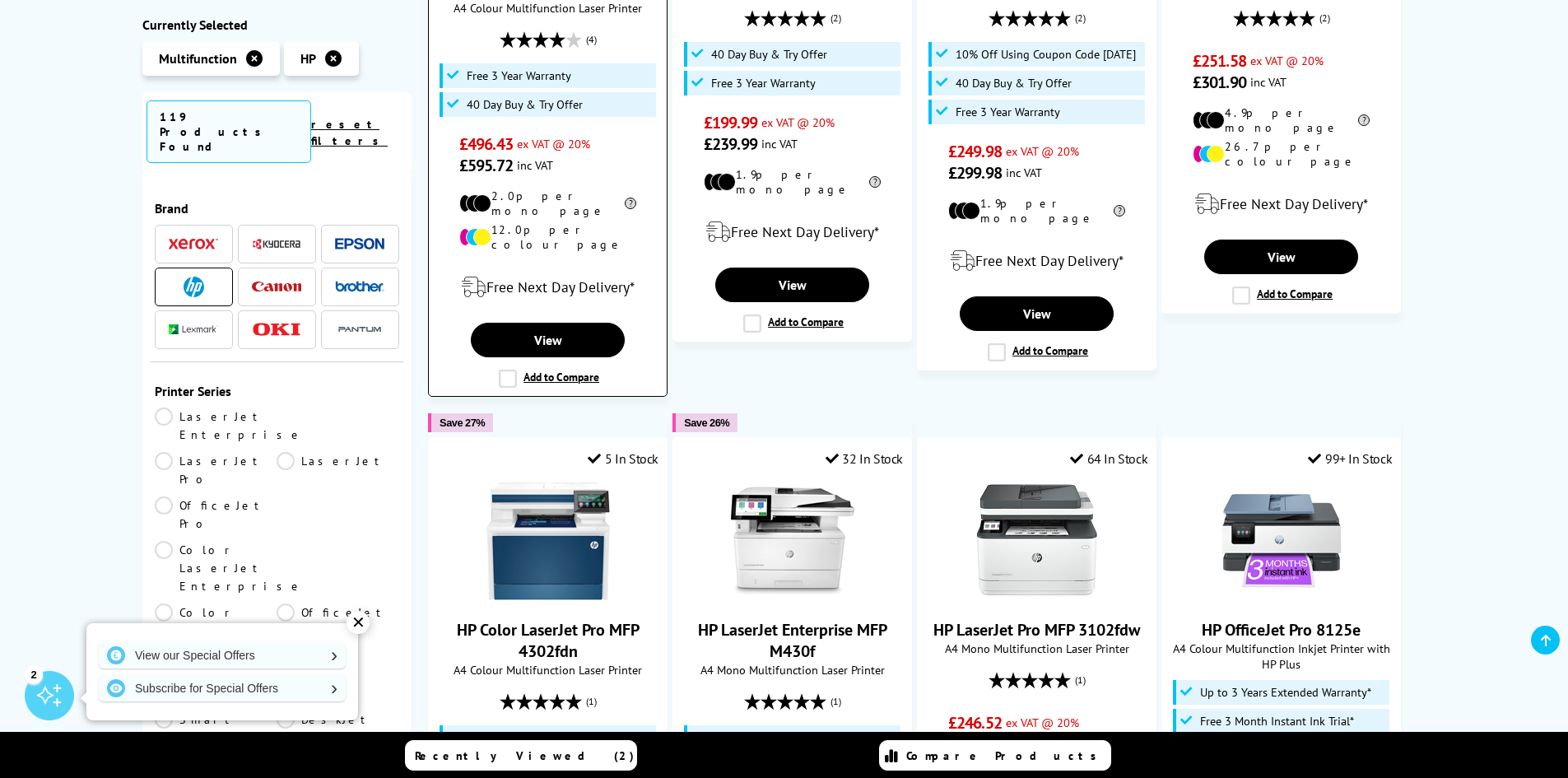
scroll to position [905, 0]
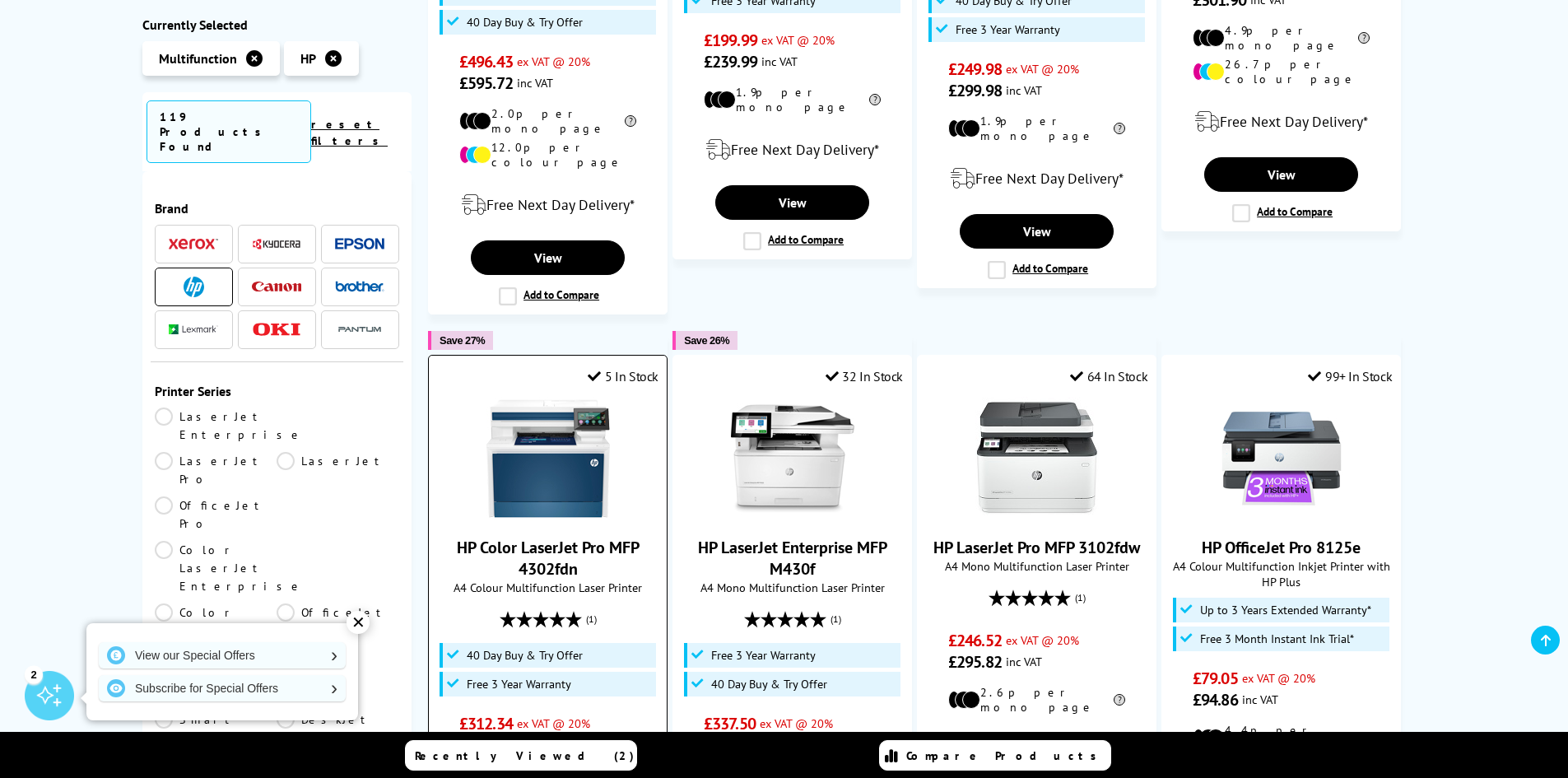
click at [577, 397] on img at bounding box center [548, 459] width 124 height 124
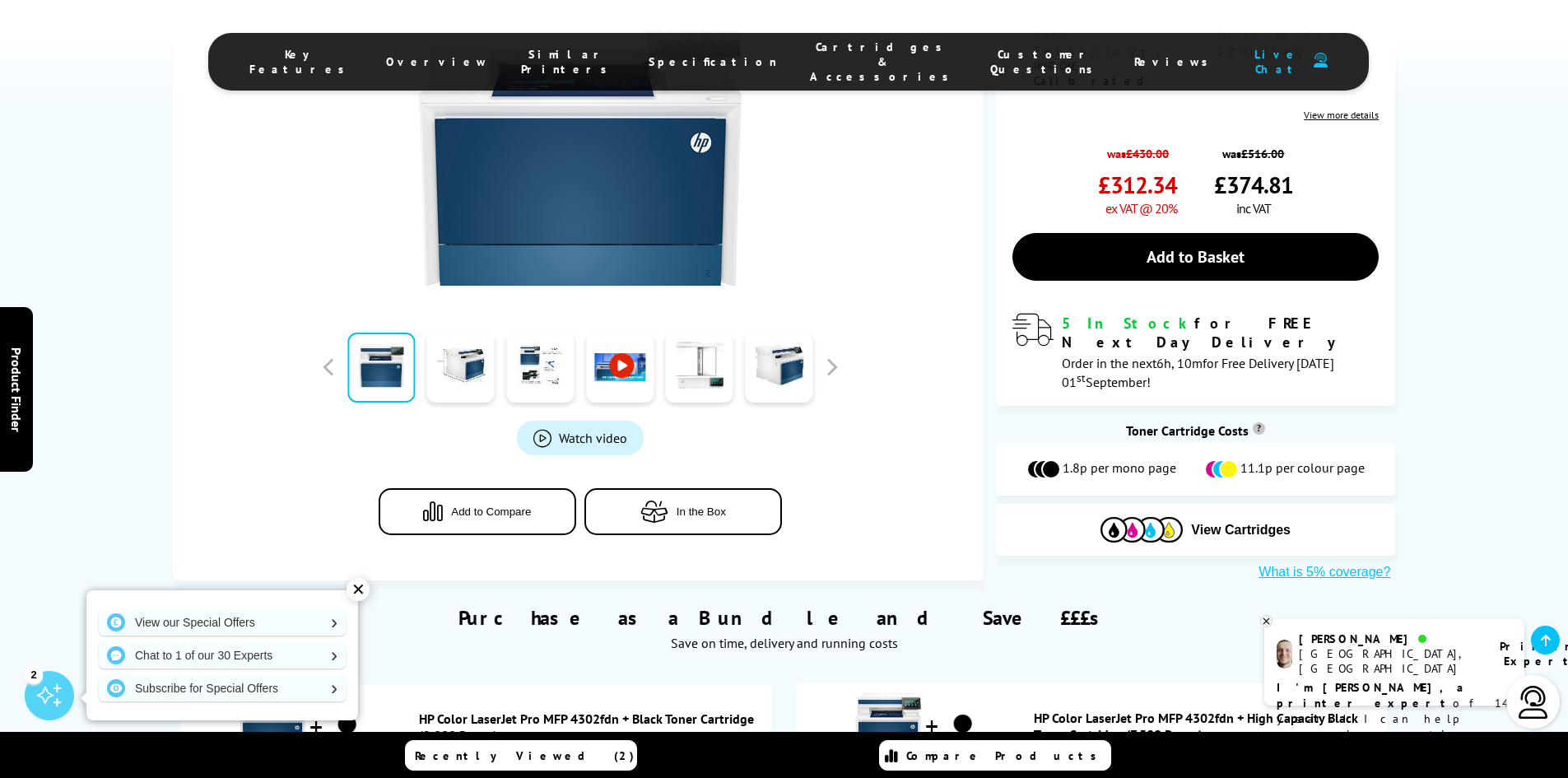
scroll to position [576, 0]
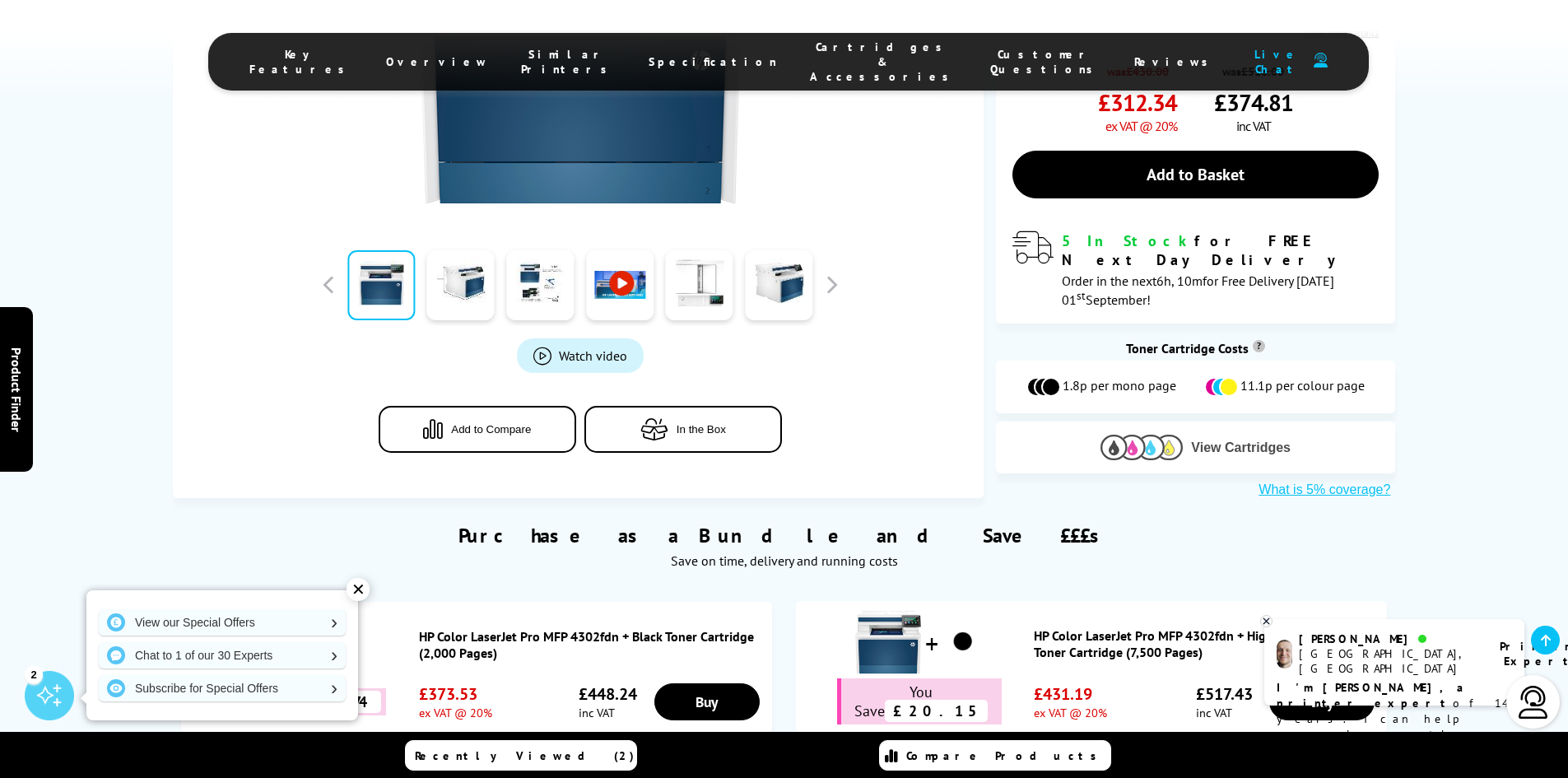
click at [1182, 435] on img at bounding box center [1142, 447] width 82 height 26
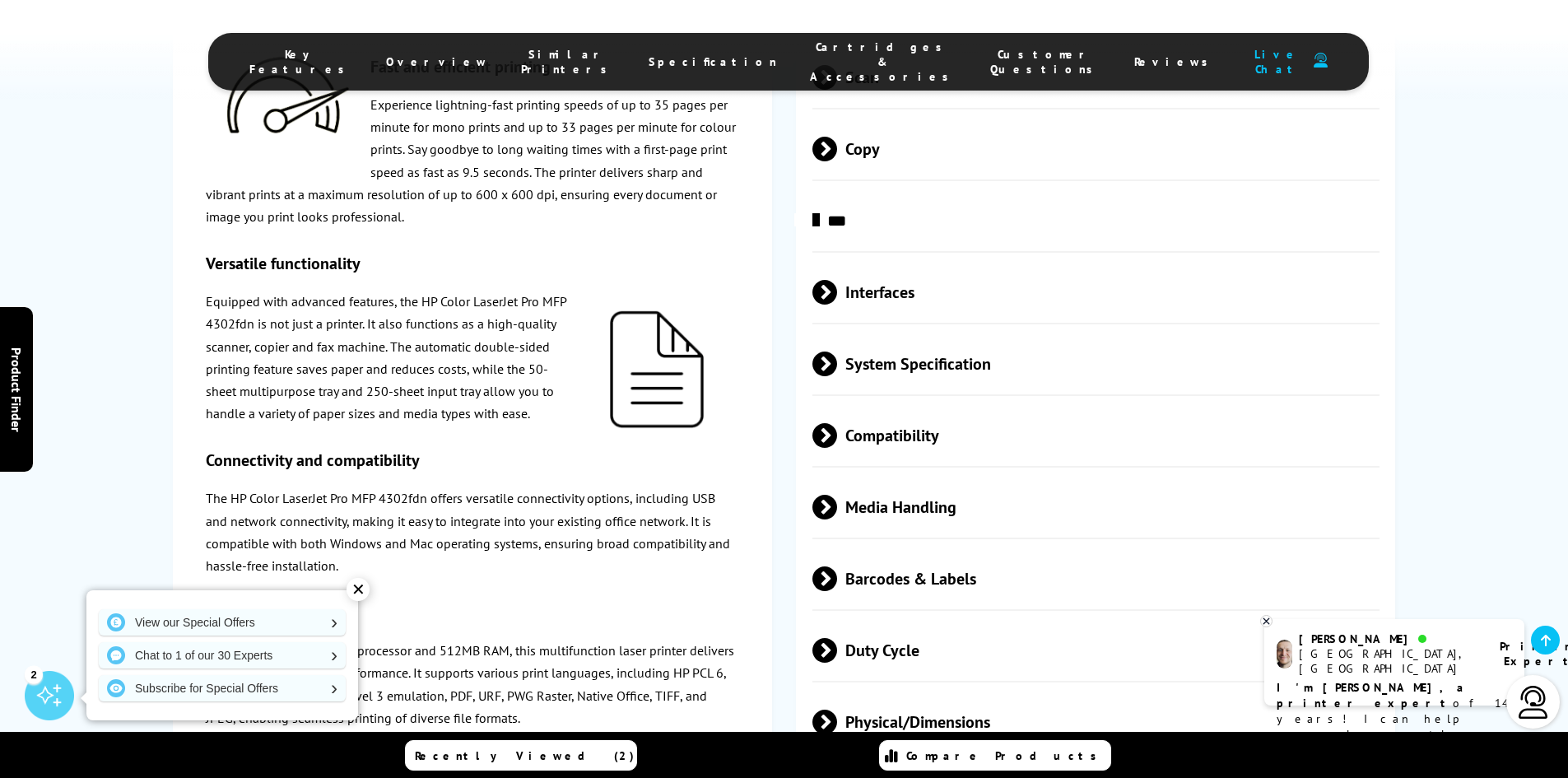
scroll to position [3280, 0]
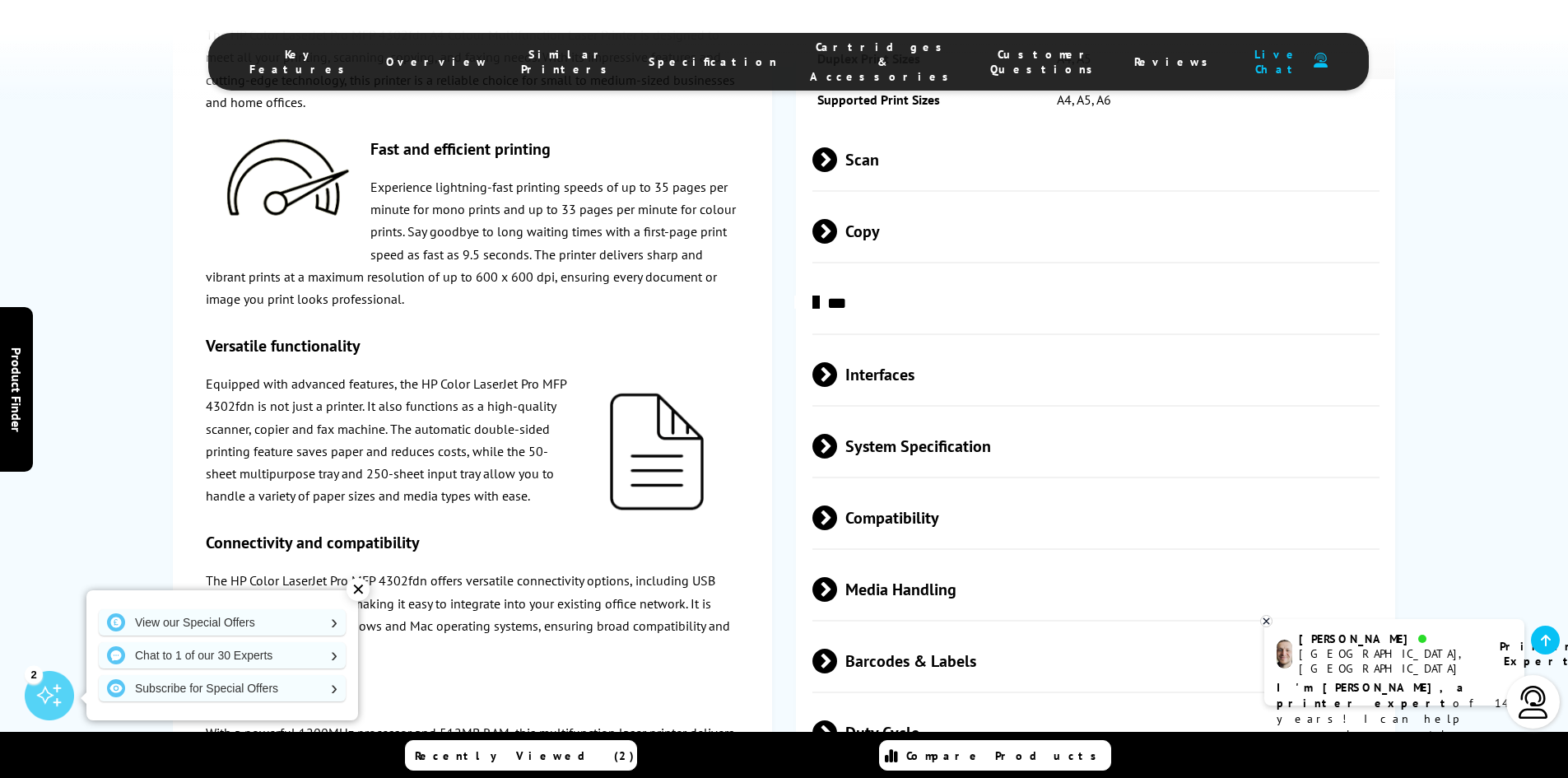
click at [838, 151] on span at bounding box center [838, 160] width 0 height 25
